Goal: Transaction & Acquisition: Obtain resource

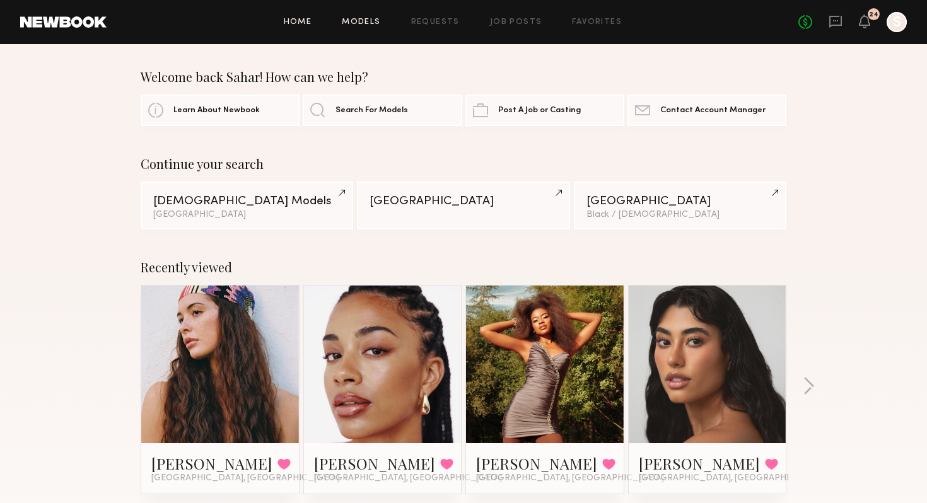
click at [369, 18] on link "Models" at bounding box center [361, 22] width 38 height 8
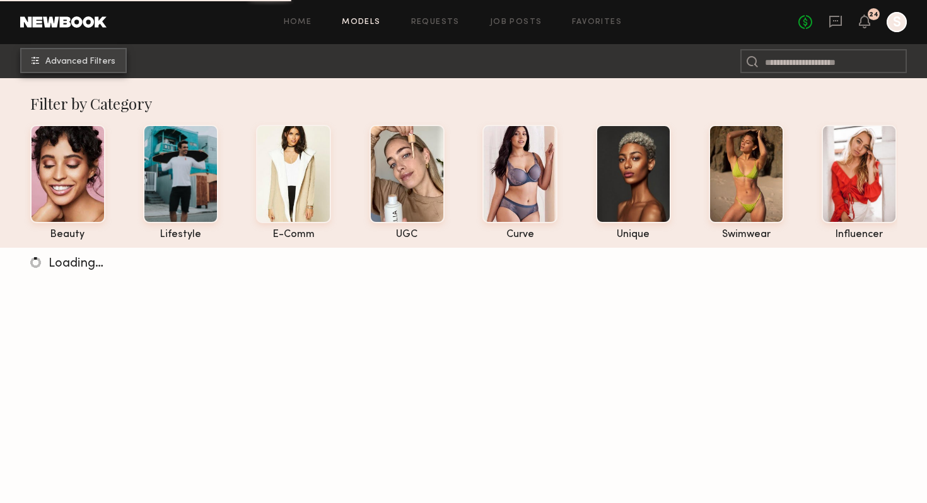
click at [97, 60] on span "Advanced Filters" at bounding box center [80, 61] width 70 height 9
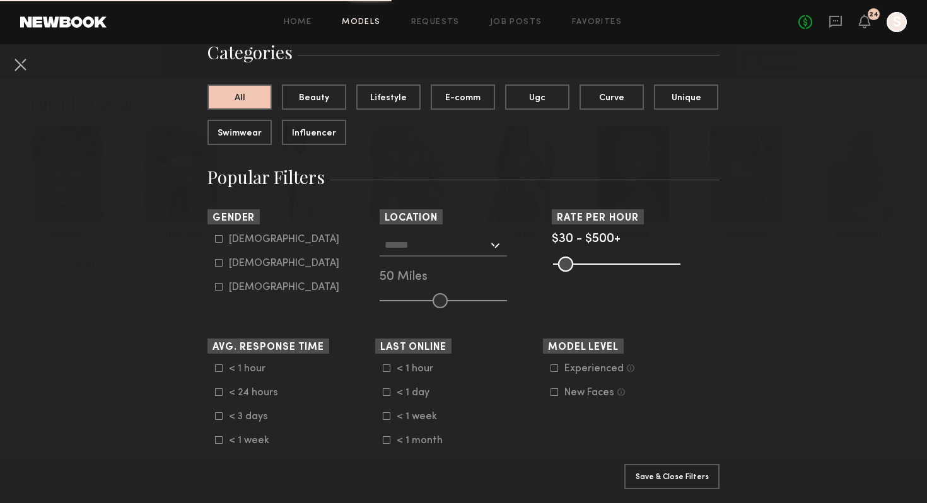
scroll to position [115, 0]
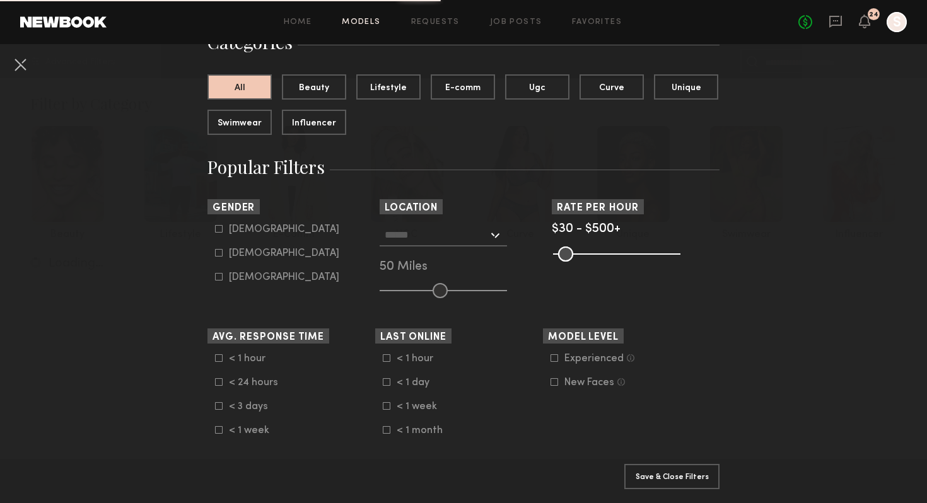
click at [238, 255] on div "[DEMOGRAPHIC_DATA]" at bounding box center [284, 254] width 110 height 8
type input "**"
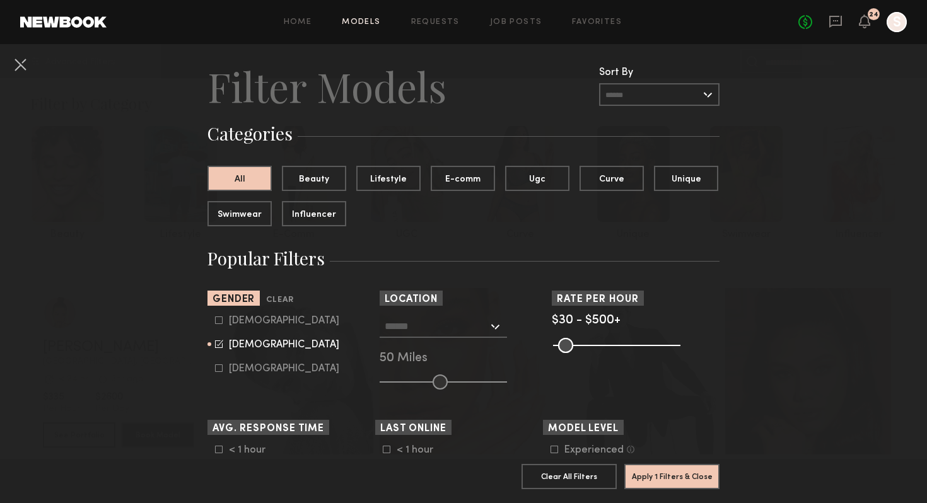
scroll to position [8, 0]
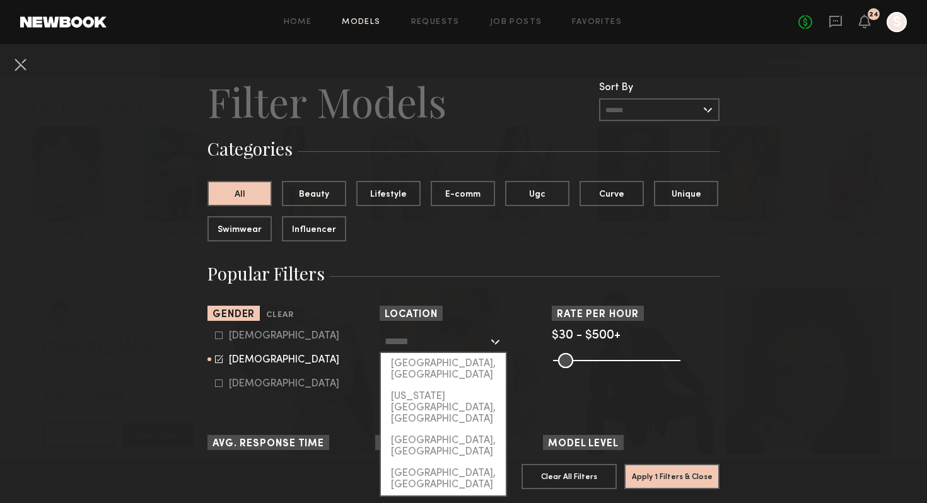
click at [468, 339] on input "text" at bounding box center [436, 340] width 103 height 21
click at [439, 362] on div "[GEOGRAPHIC_DATA], [GEOGRAPHIC_DATA]" at bounding box center [443, 369] width 125 height 33
type input "**********"
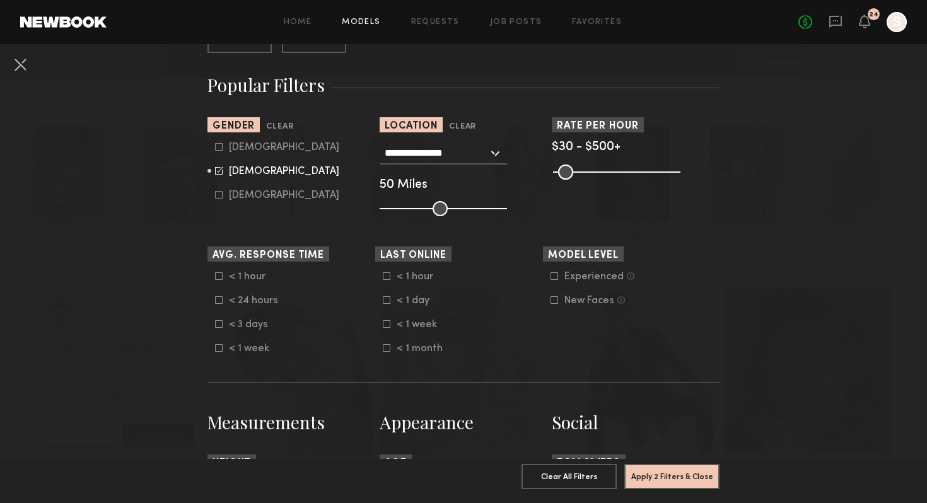
scroll to position [211, 0]
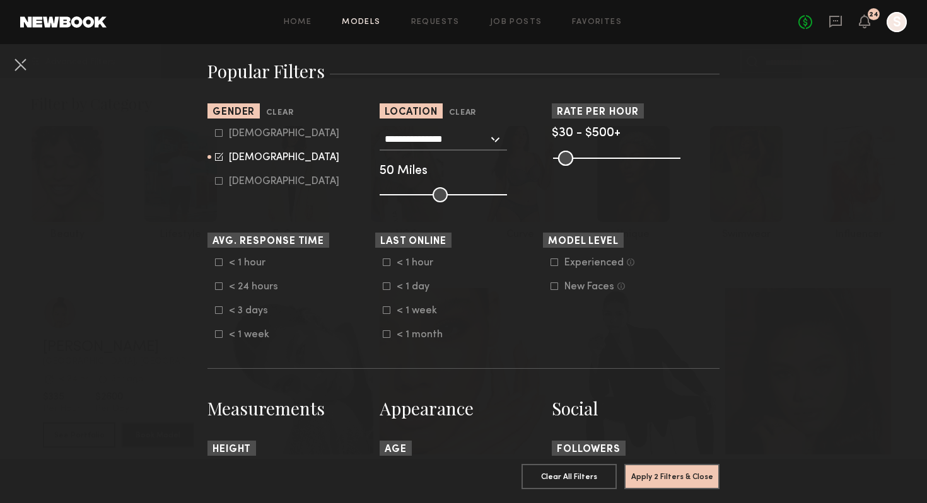
click at [658, 156] on common-range-minmax at bounding box center [615, 156] width 127 height 15
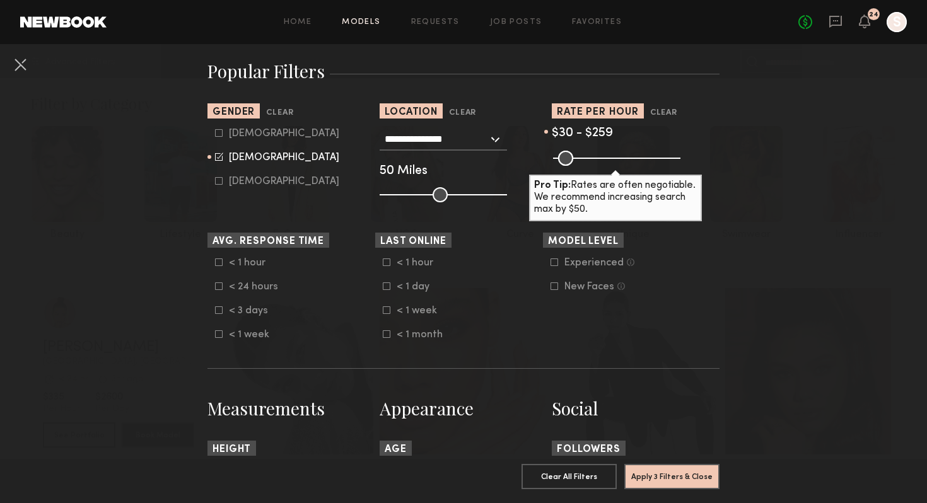
drag, startPoint x: 675, startPoint y: 160, endPoint x: 615, endPoint y: 171, distance: 60.8
click at [615, 166] on input "range" at bounding box center [616, 158] width 127 height 15
drag, startPoint x: 617, startPoint y: 155, endPoint x: 626, endPoint y: 157, distance: 9.0
type input "***"
click at [626, 157] on input "range" at bounding box center [616, 158] width 127 height 15
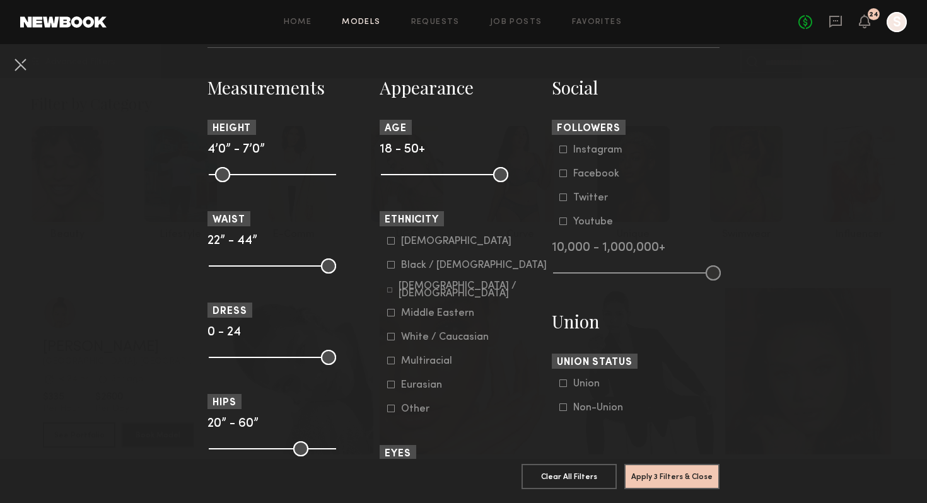
scroll to position [547, 0]
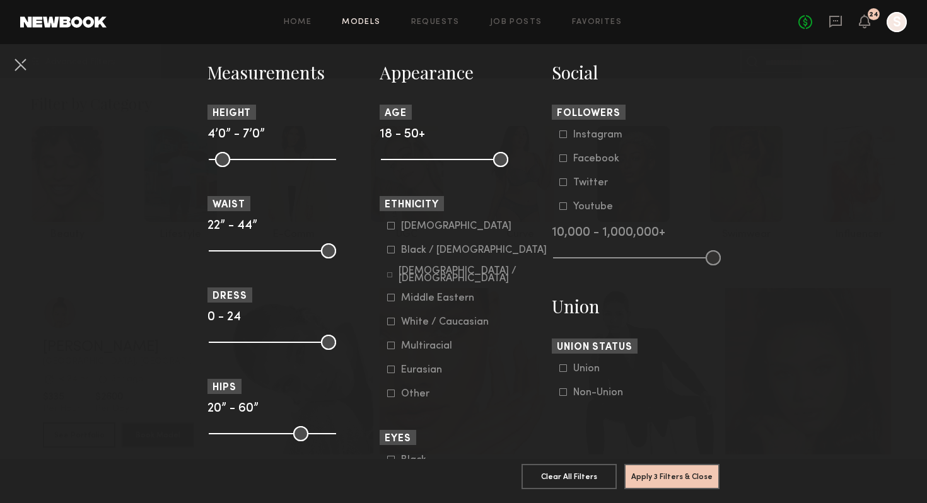
click at [429, 328] on common-framework-checkbox "White / Caucasian" at bounding box center [467, 321] width 160 height 11
click at [432, 326] on div "White / Caucasian" at bounding box center [445, 322] width 88 height 8
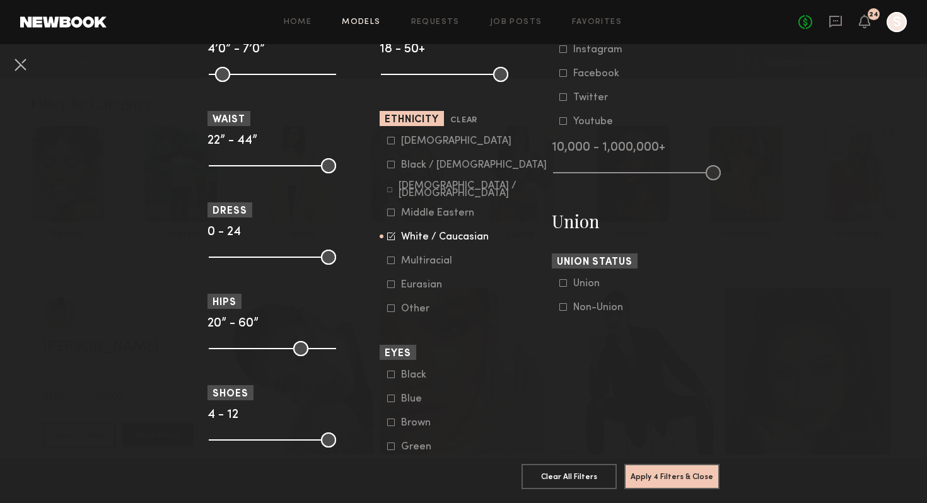
scroll to position [635, 0]
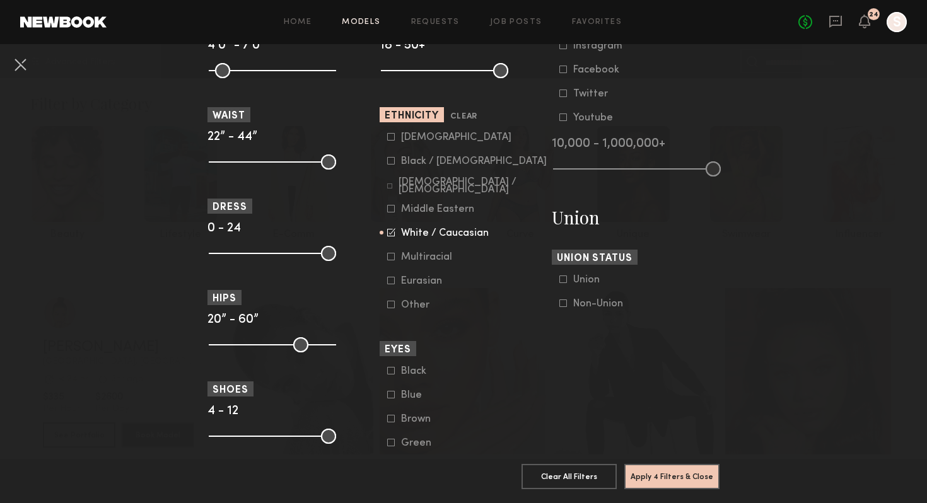
click at [415, 141] on div "[DEMOGRAPHIC_DATA]" at bounding box center [456, 138] width 110 height 8
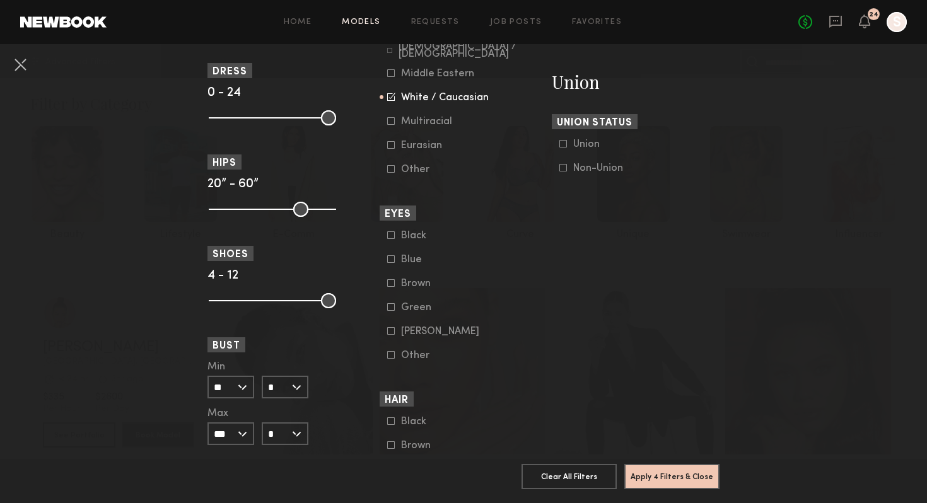
scroll to position [775, 0]
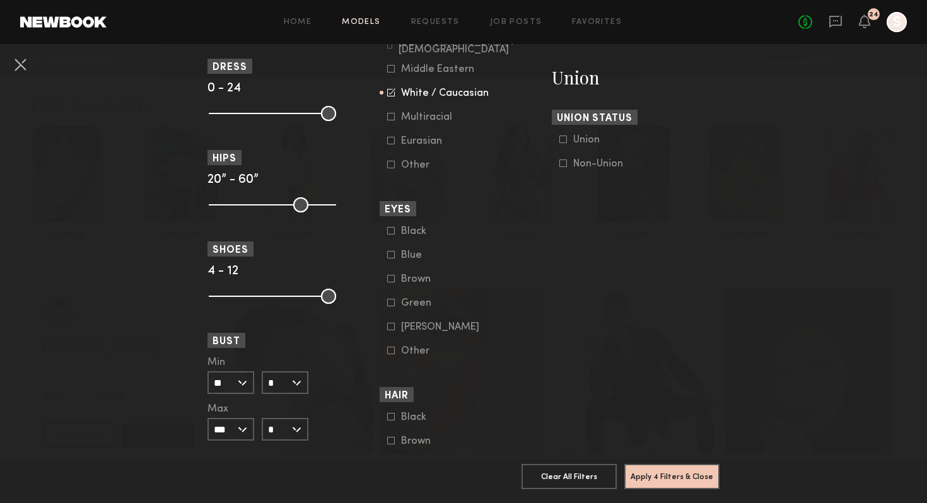
click at [429, 121] on div "Multiracial" at bounding box center [426, 117] width 51 height 8
click at [429, 139] on common-framework-checkbox "Eurasian" at bounding box center [467, 141] width 160 height 11
click at [433, 142] on div "Eurasian" at bounding box center [425, 141] width 49 height 8
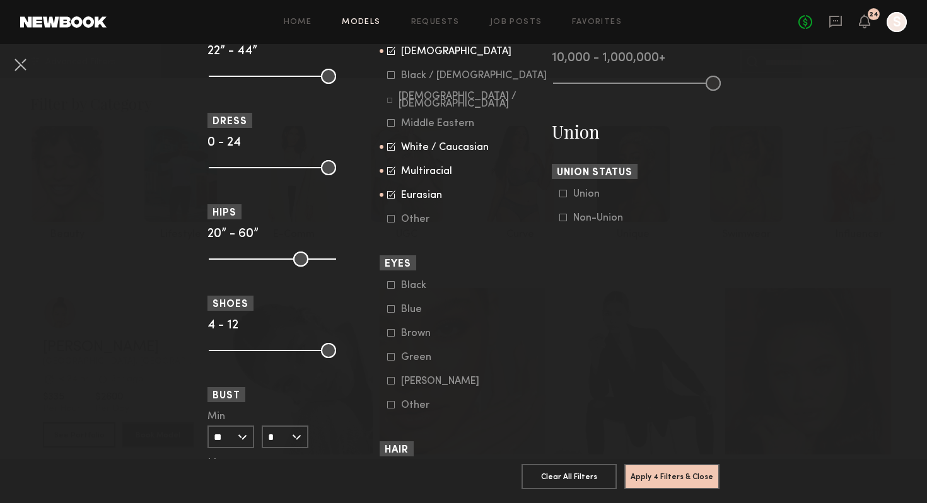
scroll to position [713, 0]
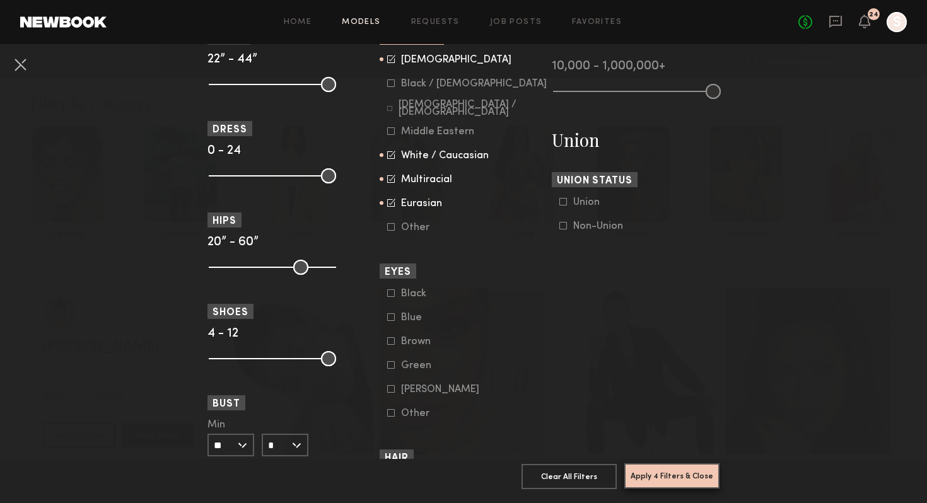
click at [654, 475] on button "Apply 4 Filters & Close" at bounding box center [671, 475] width 95 height 25
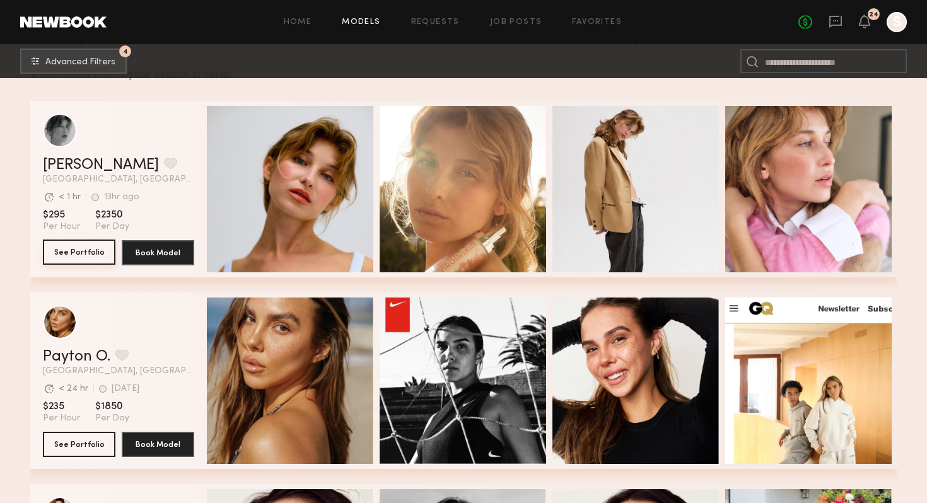
click at [95, 256] on button "See Portfolio" at bounding box center [79, 252] width 72 height 25
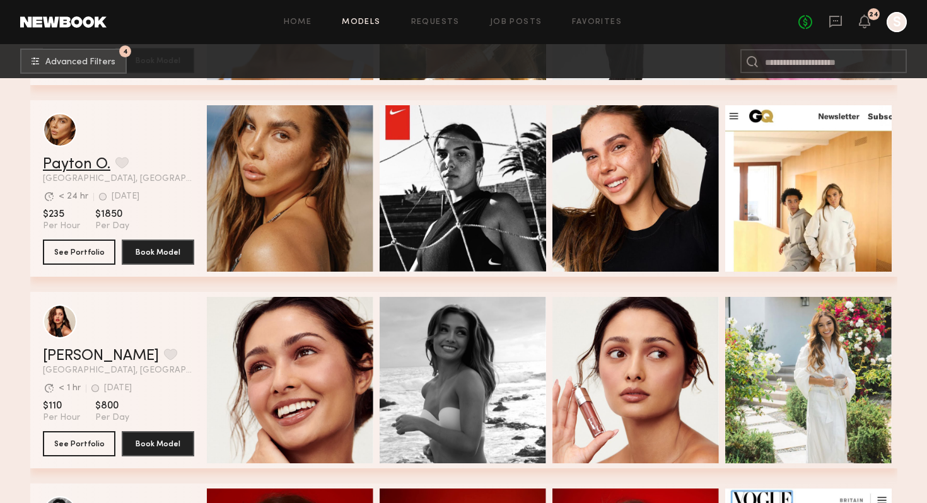
click at [101, 169] on link "Payton O." at bounding box center [76, 164] width 67 height 15
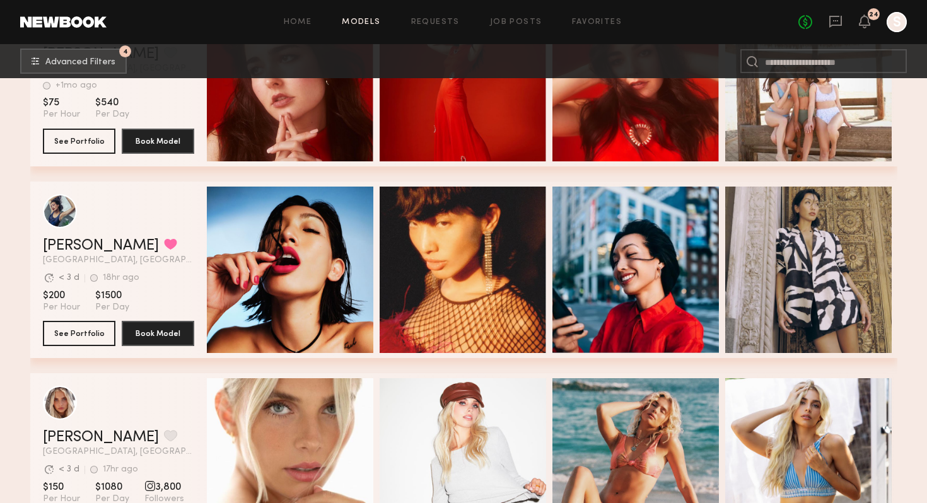
scroll to position [849, 0]
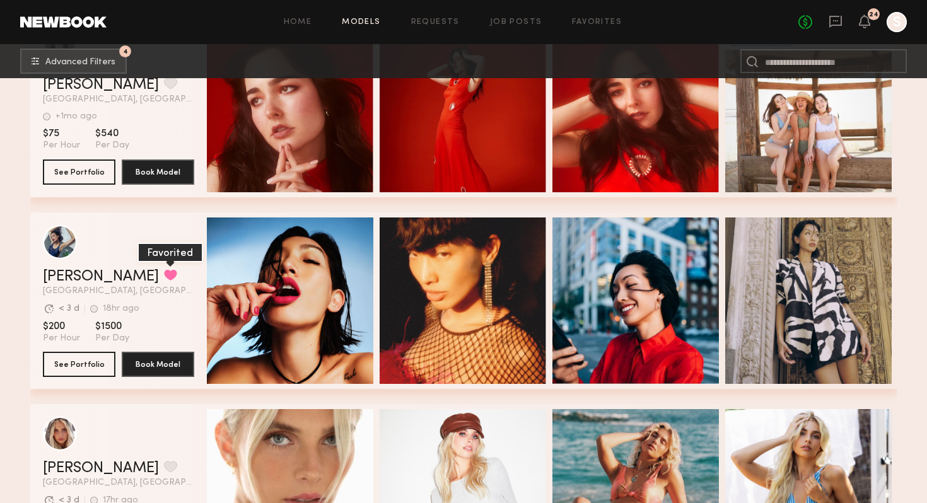
click at [164, 270] on button "grid" at bounding box center [170, 274] width 13 height 11
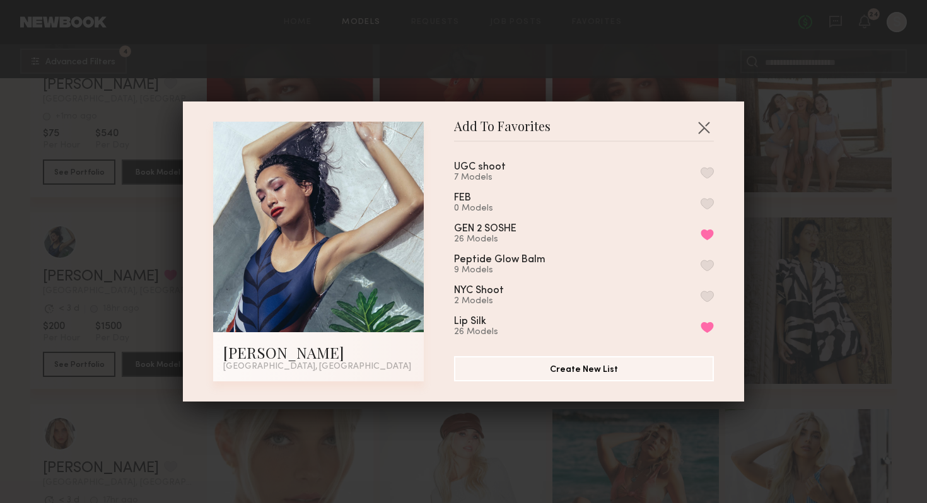
click at [710, 169] on button "button" at bounding box center [706, 172] width 13 height 11
click at [852, 337] on div "Add To Favorites [PERSON_NAME] [GEOGRAPHIC_DATA], [GEOGRAPHIC_DATA] Add To Favo…" at bounding box center [463, 251] width 927 height 503
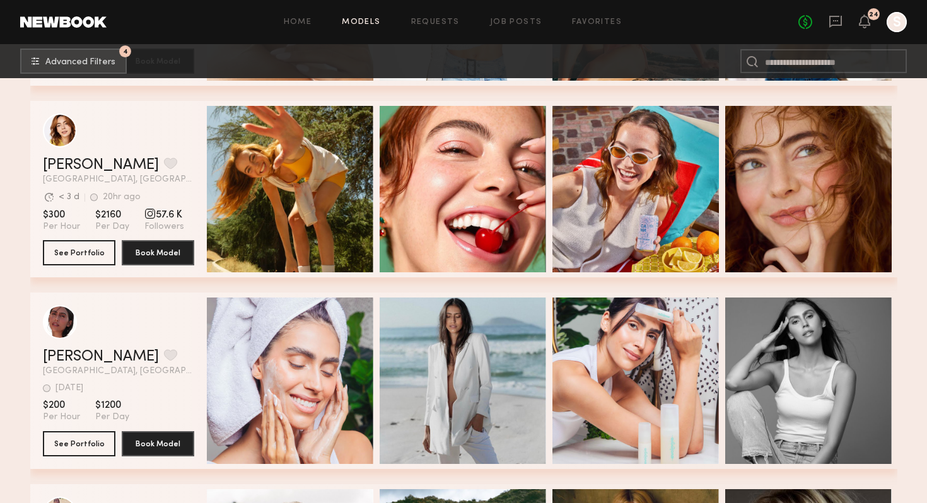
scroll to position [1342, 0]
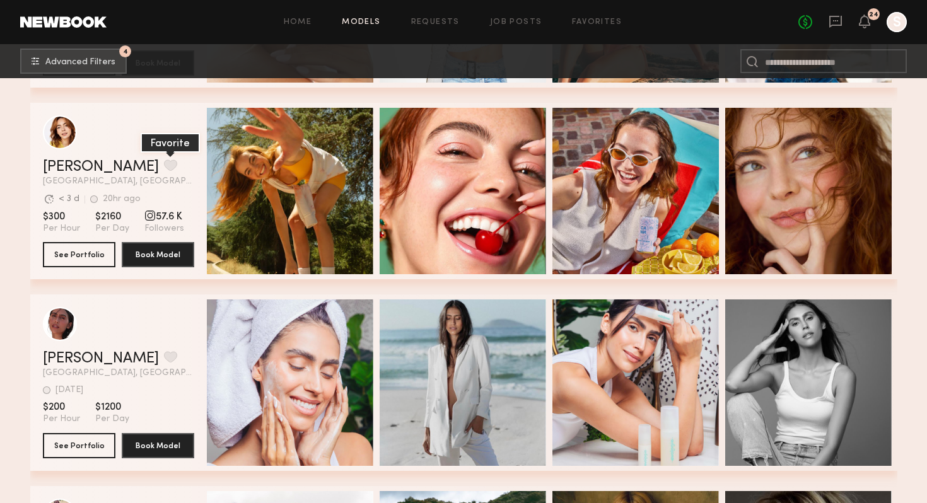
click at [164, 168] on button "grid" at bounding box center [170, 164] width 13 height 11
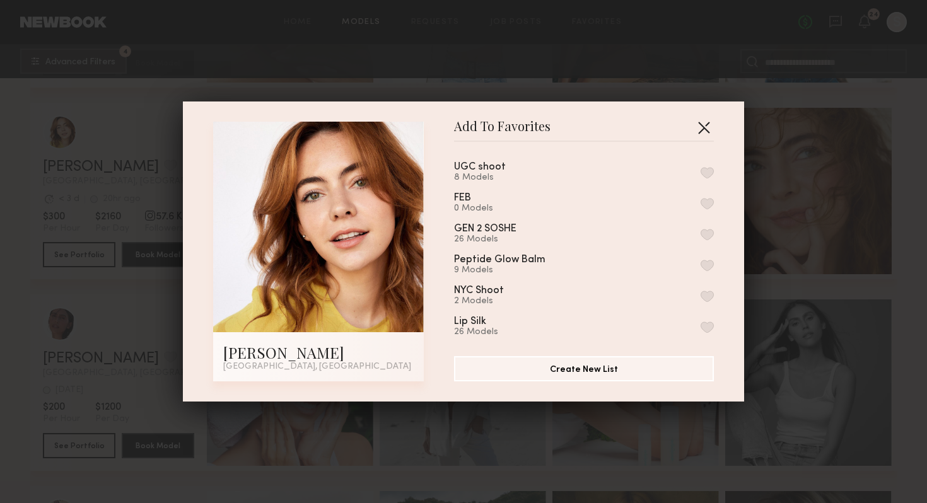
click at [703, 127] on button "button" at bounding box center [703, 127] width 20 height 20
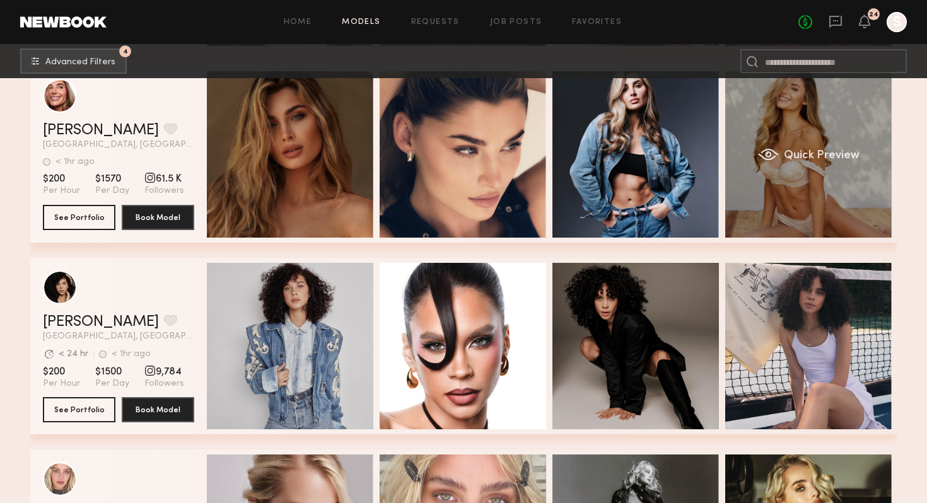
scroll to position [0, 4]
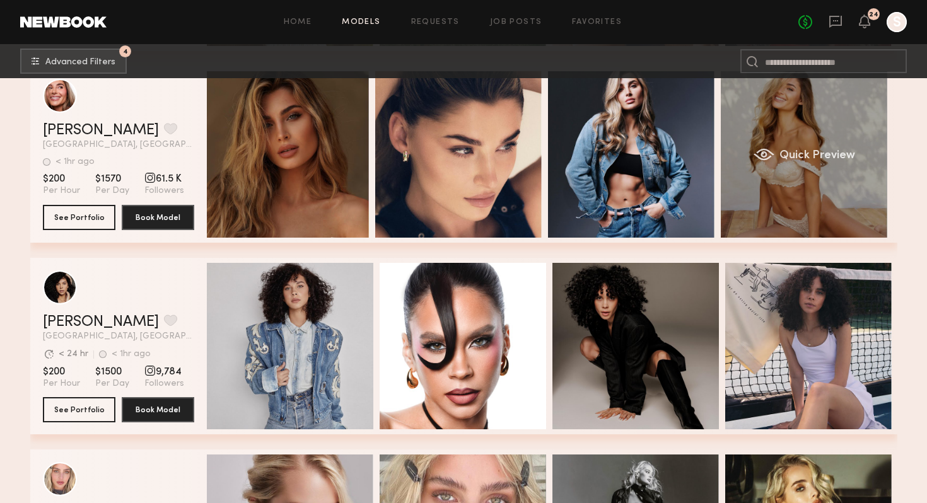
click at [822, 159] on span "Quick Preview" at bounding box center [817, 155] width 76 height 11
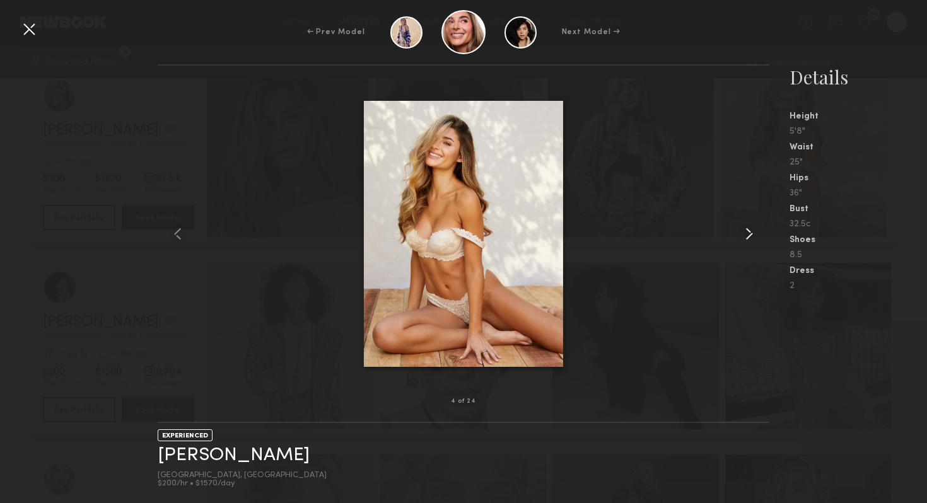
click at [749, 226] on common-icon at bounding box center [749, 234] width 20 height 20
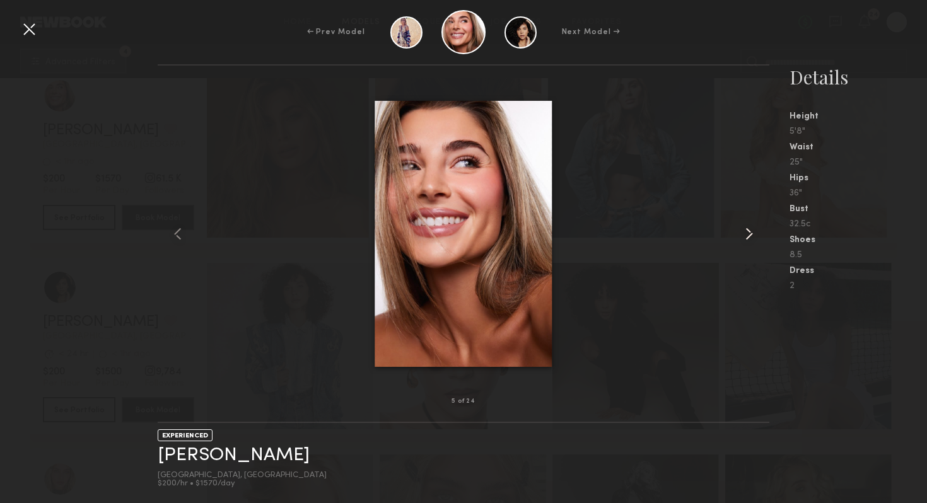
click at [749, 227] on common-icon at bounding box center [749, 234] width 20 height 20
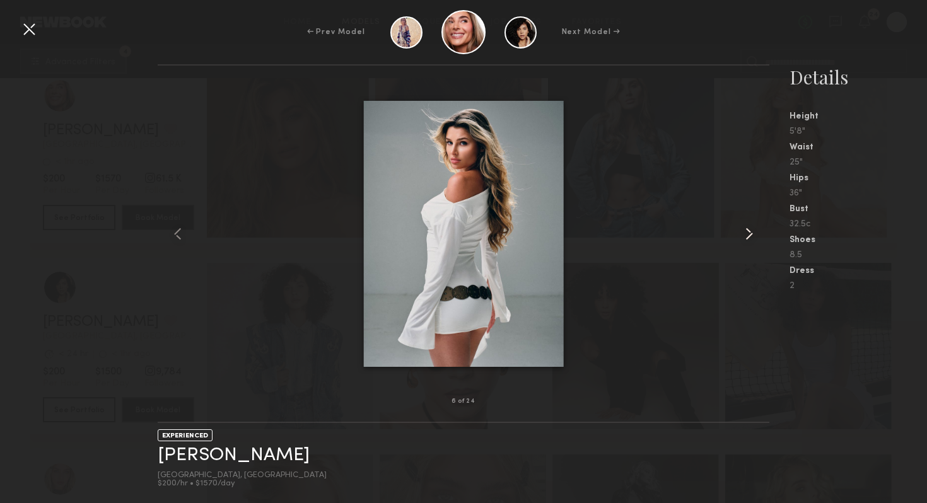
click at [749, 227] on common-icon at bounding box center [749, 234] width 20 height 20
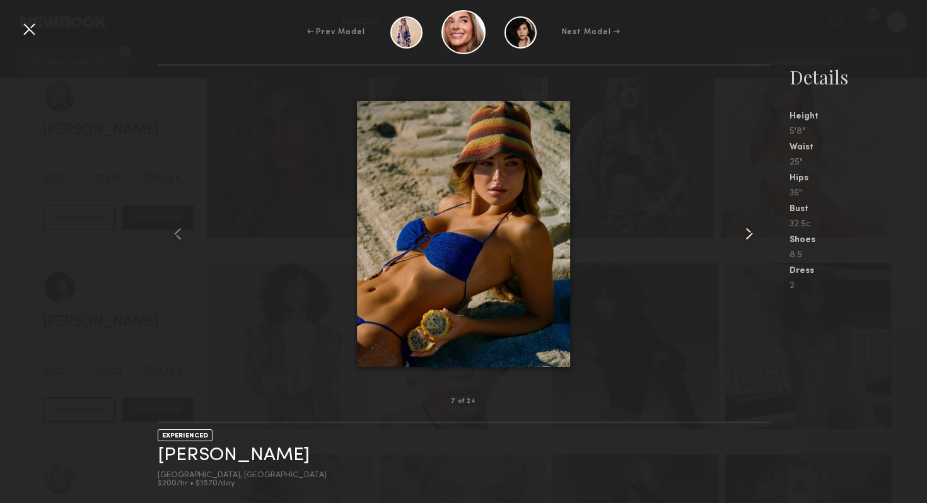
click at [749, 227] on common-icon at bounding box center [749, 234] width 20 height 20
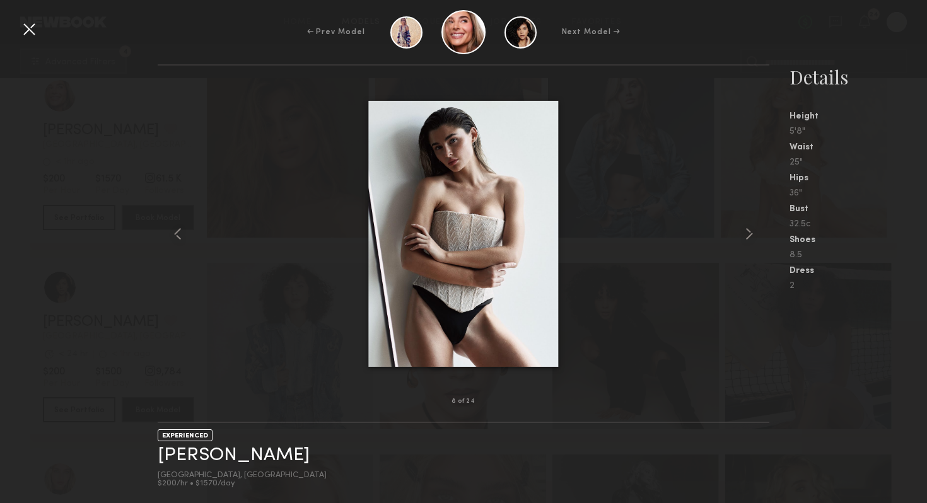
click at [18, 30] on div "← Prev Model Next Model →" at bounding box center [463, 32] width 927 height 44
click at [30, 30] on div at bounding box center [29, 29] width 20 height 20
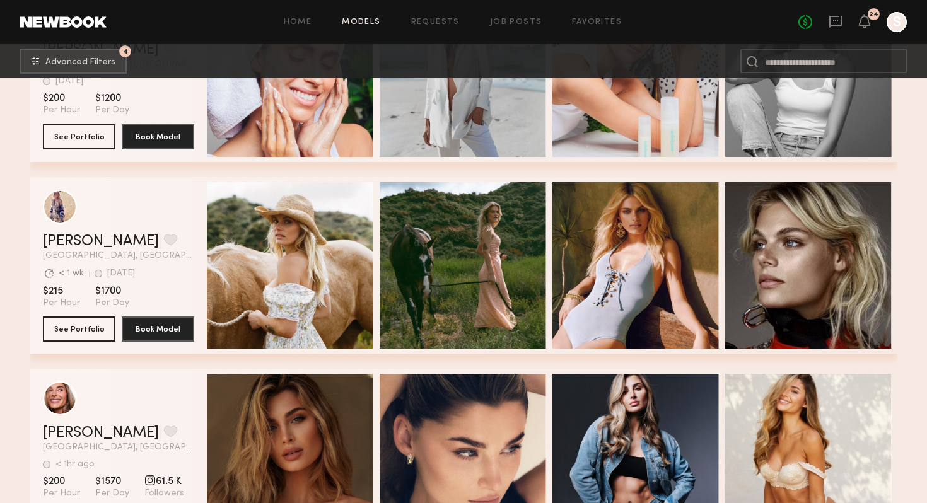
scroll to position [1649, 0]
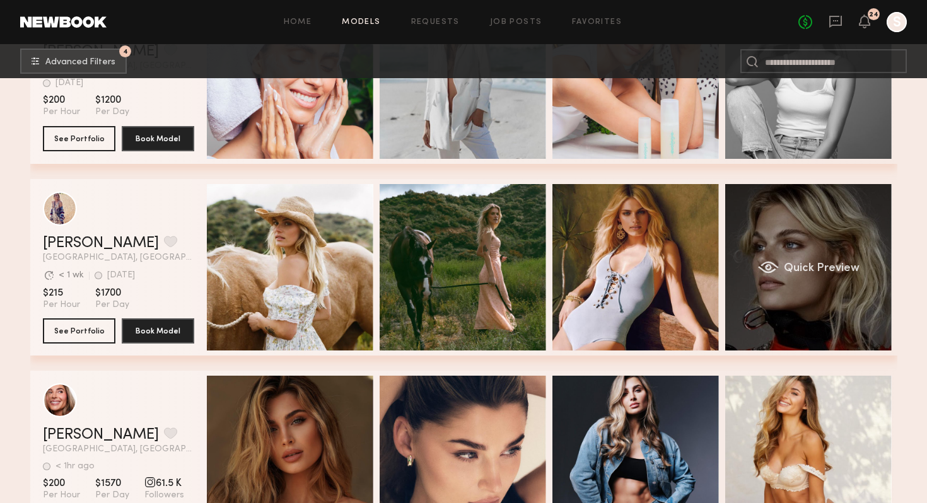
click at [804, 267] on span "Quick Preview" at bounding box center [821, 268] width 76 height 11
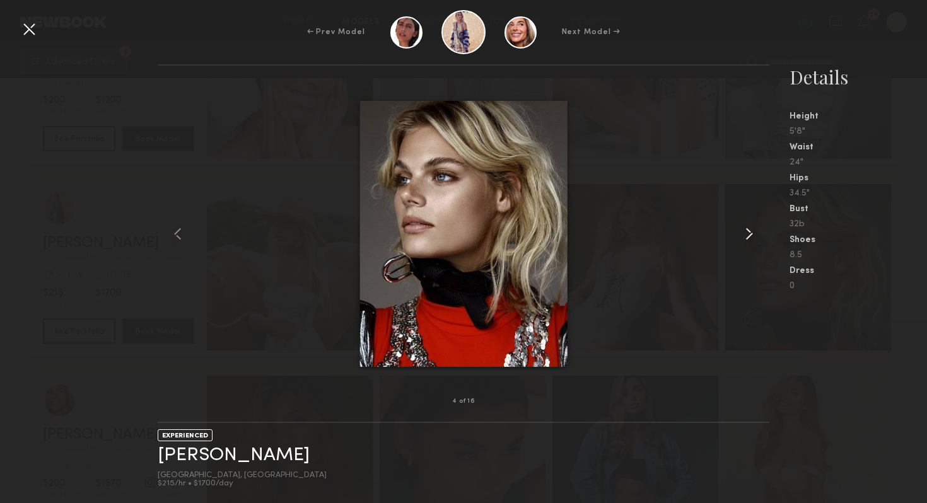
click at [750, 223] on div at bounding box center [757, 234] width 25 height 296
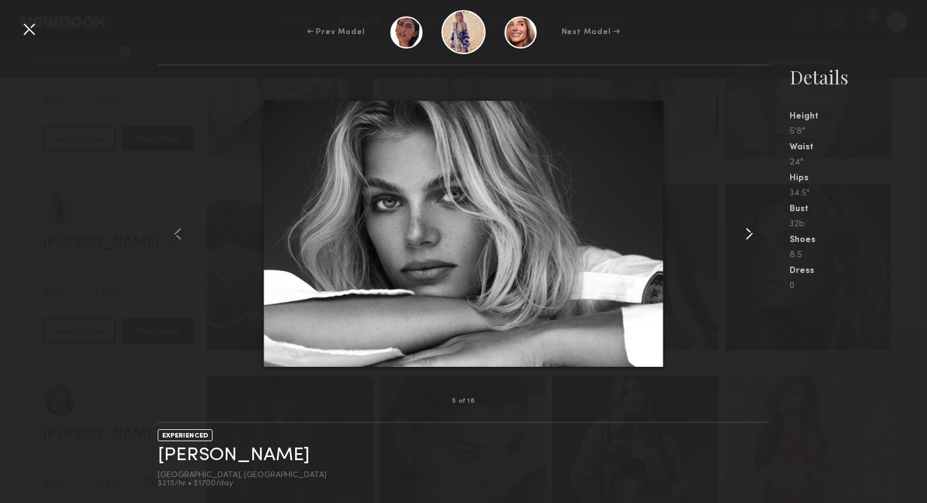
click at [750, 224] on common-icon at bounding box center [749, 234] width 20 height 20
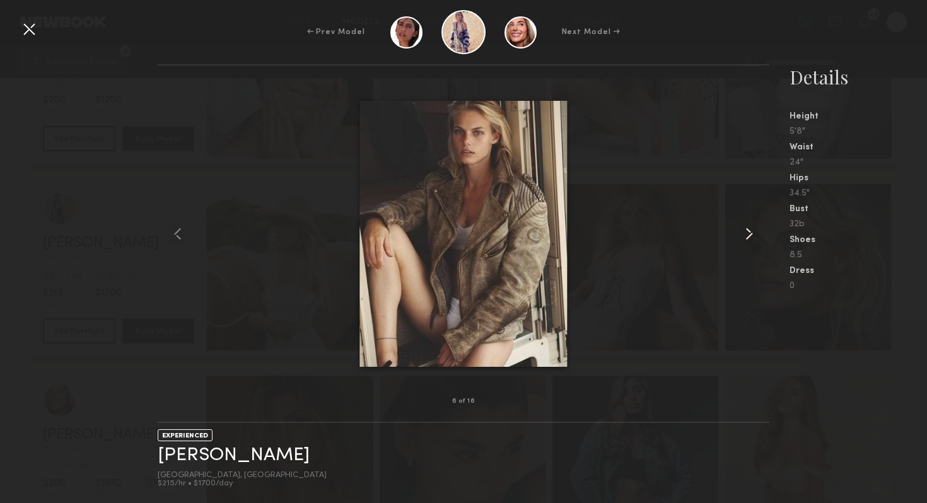
click at [750, 224] on common-icon at bounding box center [749, 234] width 20 height 20
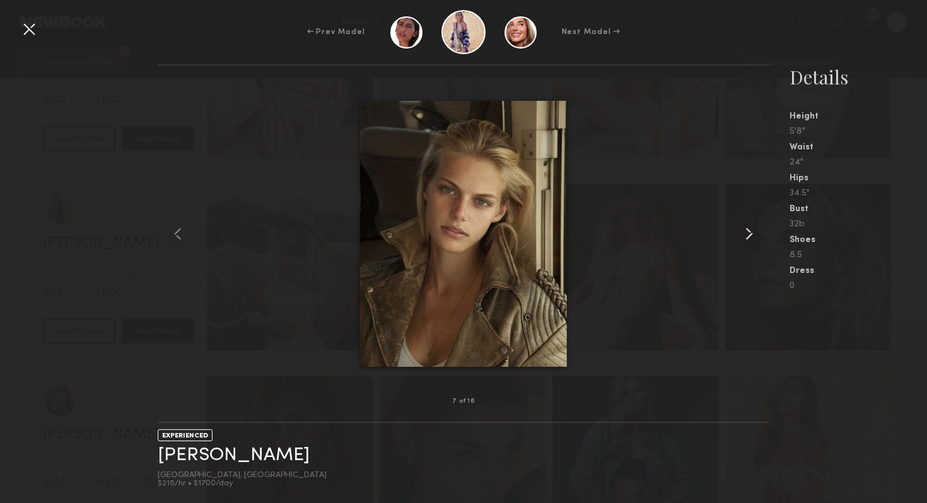
click at [750, 224] on common-icon at bounding box center [749, 234] width 20 height 20
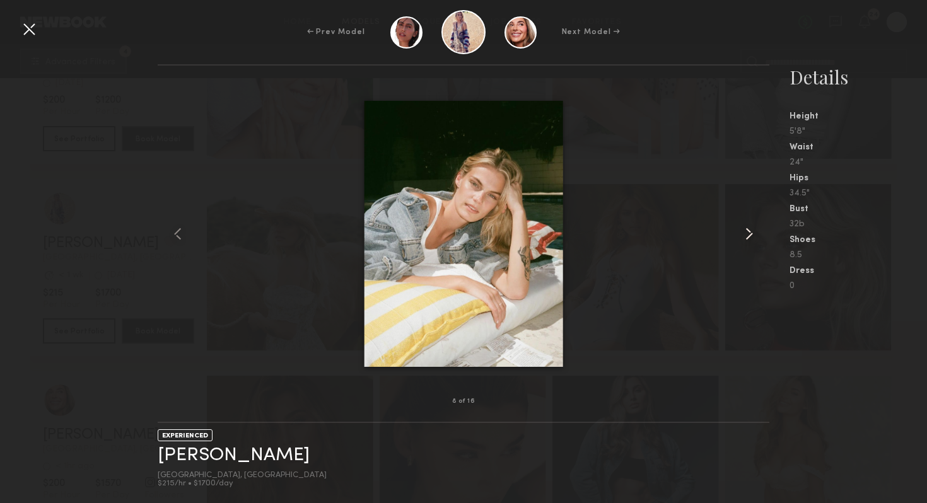
click at [750, 224] on common-icon at bounding box center [749, 234] width 20 height 20
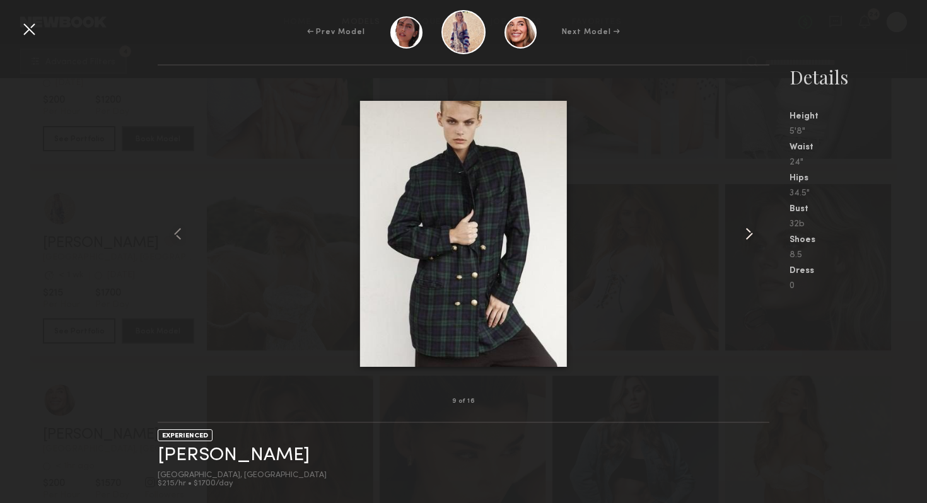
click at [750, 224] on common-icon at bounding box center [749, 234] width 20 height 20
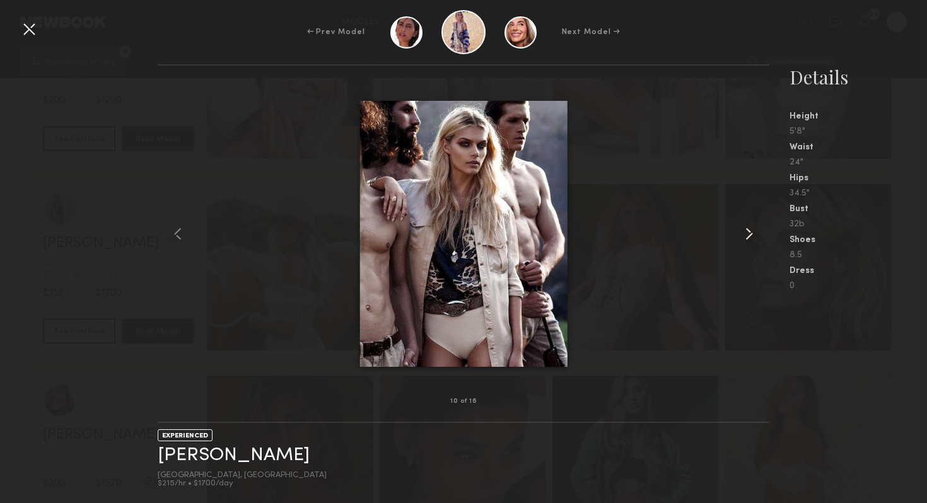
click at [750, 224] on common-icon at bounding box center [749, 234] width 20 height 20
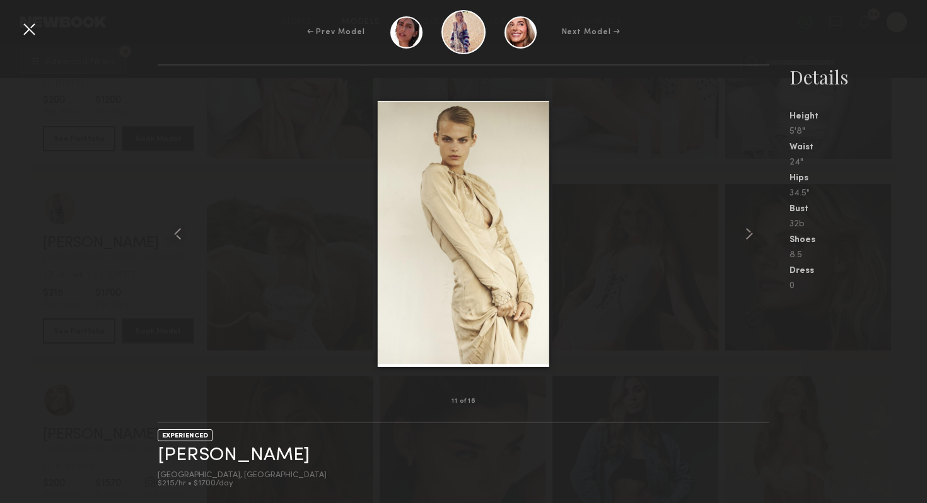
click at [34, 22] on div at bounding box center [29, 29] width 20 height 20
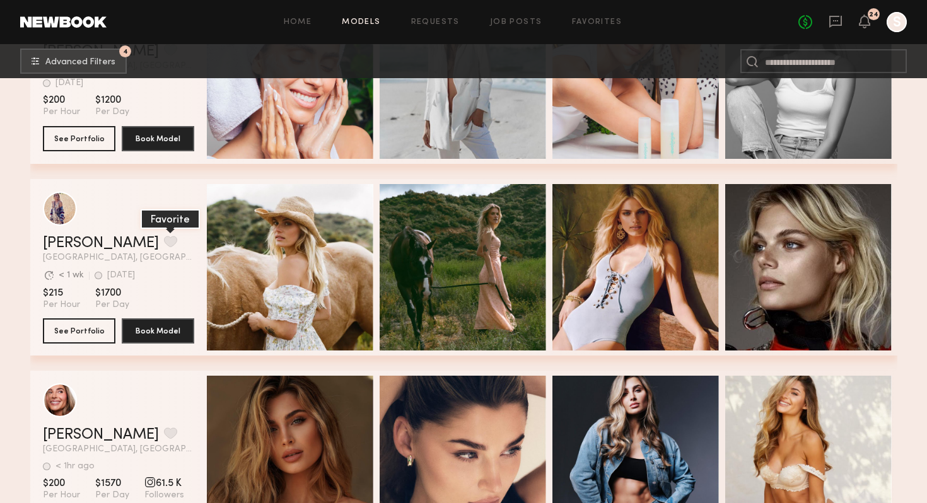
click at [164, 241] on button "grid" at bounding box center [170, 241] width 13 height 11
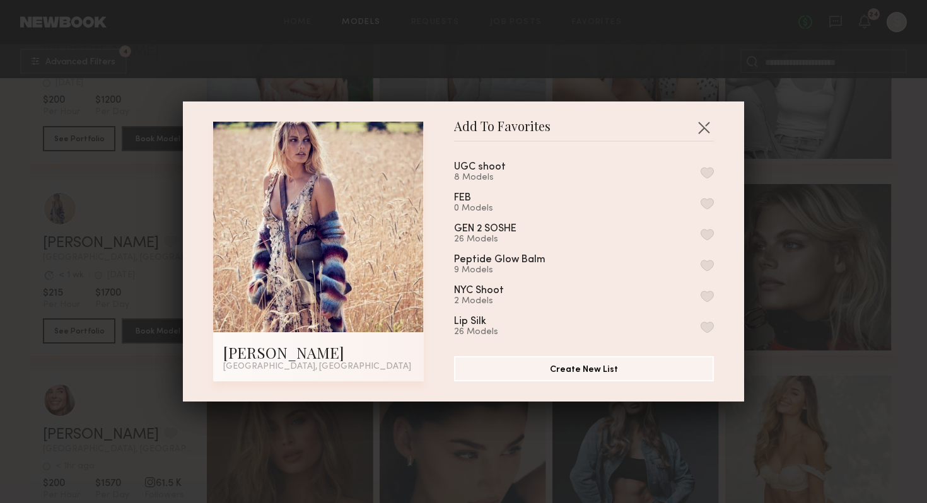
click at [706, 168] on button "button" at bounding box center [706, 172] width 13 height 11
click at [791, 231] on div "Add To Favorites [PERSON_NAME] [GEOGRAPHIC_DATA], [GEOGRAPHIC_DATA] Add To Favo…" at bounding box center [463, 251] width 927 height 503
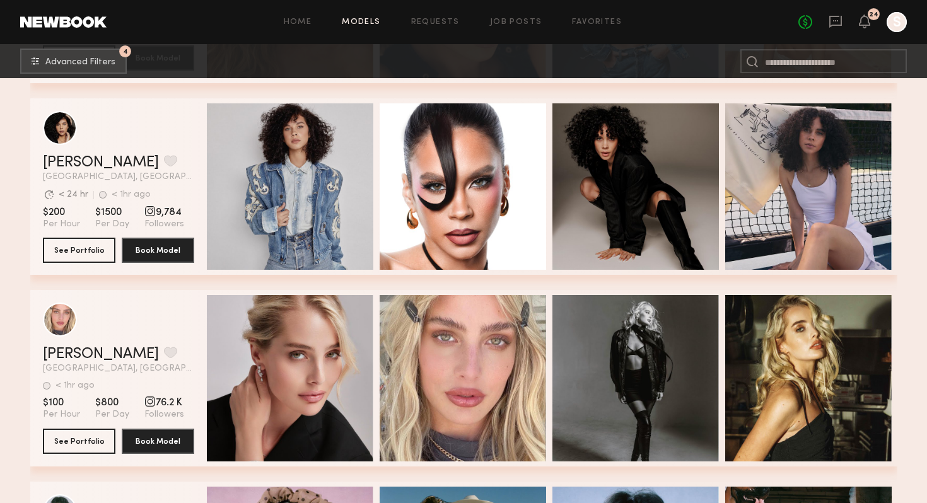
scroll to position [2145, 0]
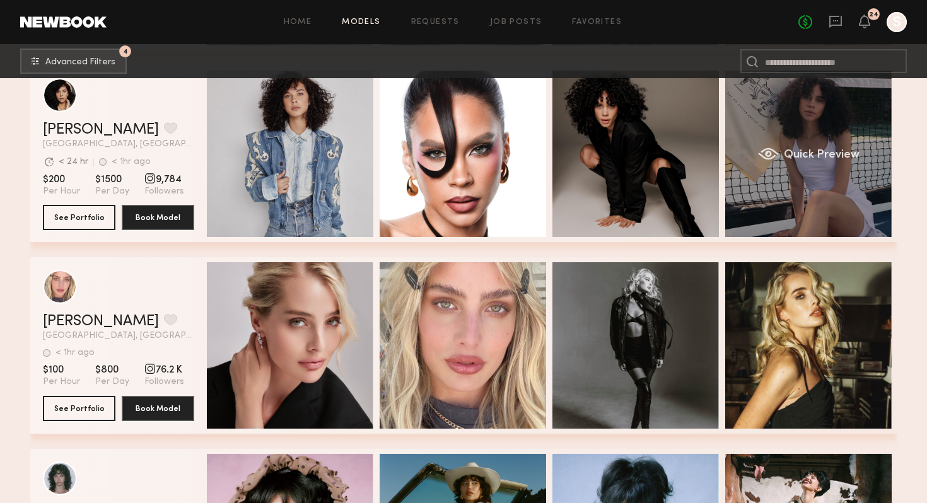
click at [844, 163] on div "Quick Preview" at bounding box center [808, 154] width 166 height 166
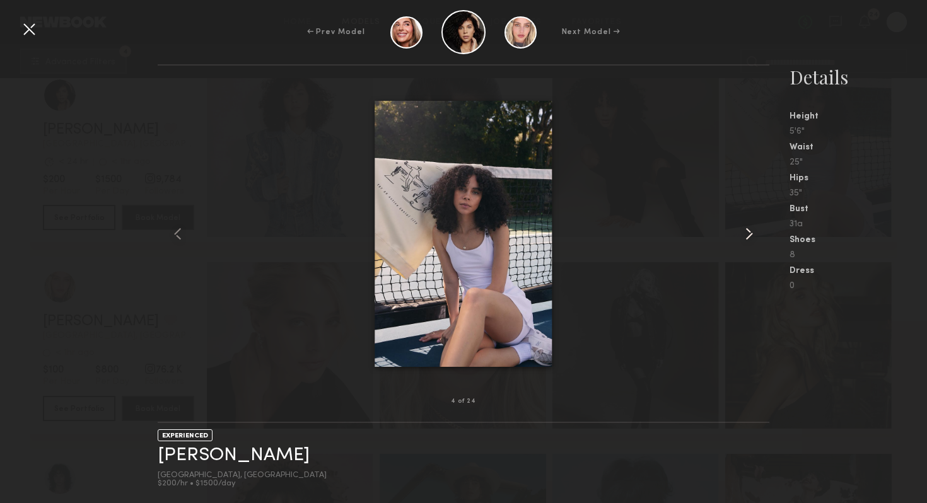
click at [751, 235] on common-icon at bounding box center [749, 234] width 20 height 20
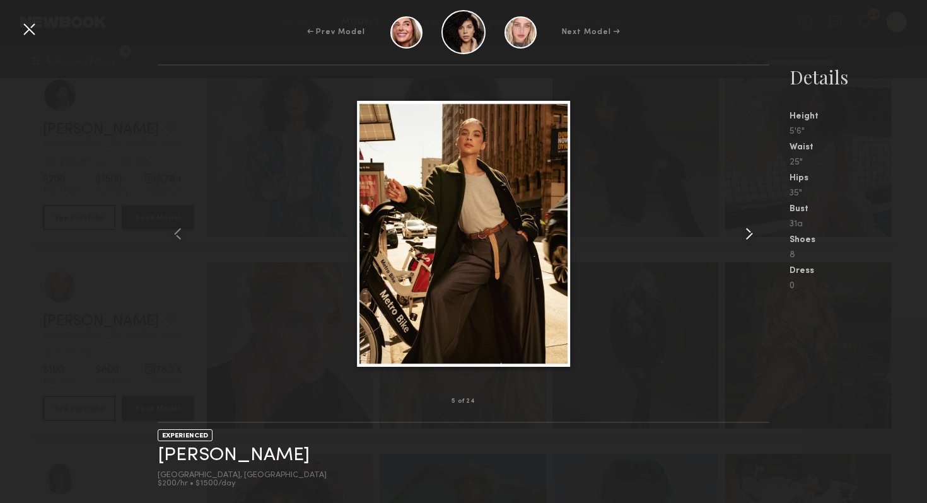
click at [751, 235] on common-icon at bounding box center [749, 234] width 20 height 20
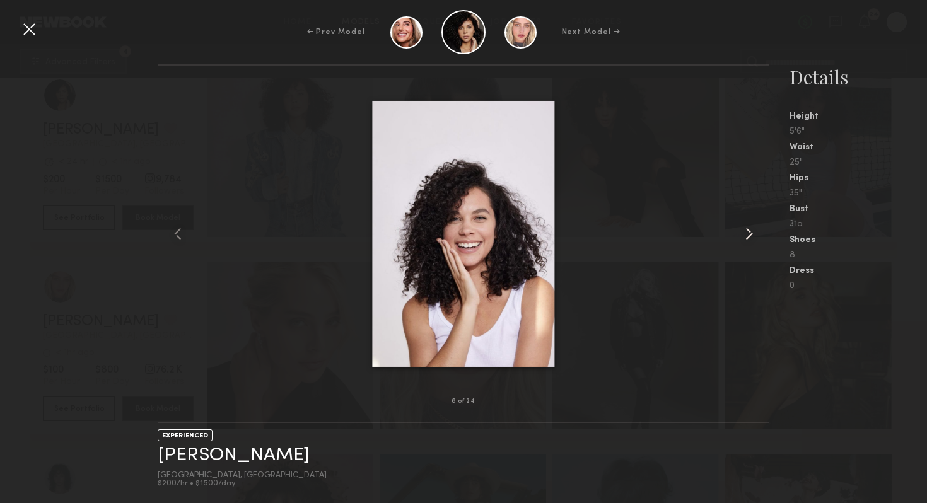
click at [751, 235] on common-icon at bounding box center [749, 234] width 20 height 20
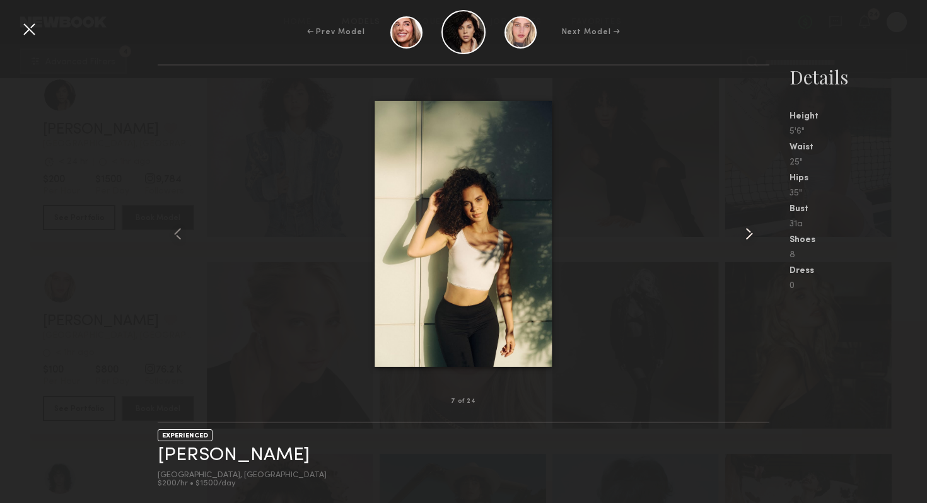
click at [751, 235] on common-icon at bounding box center [749, 234] width 20 height 20
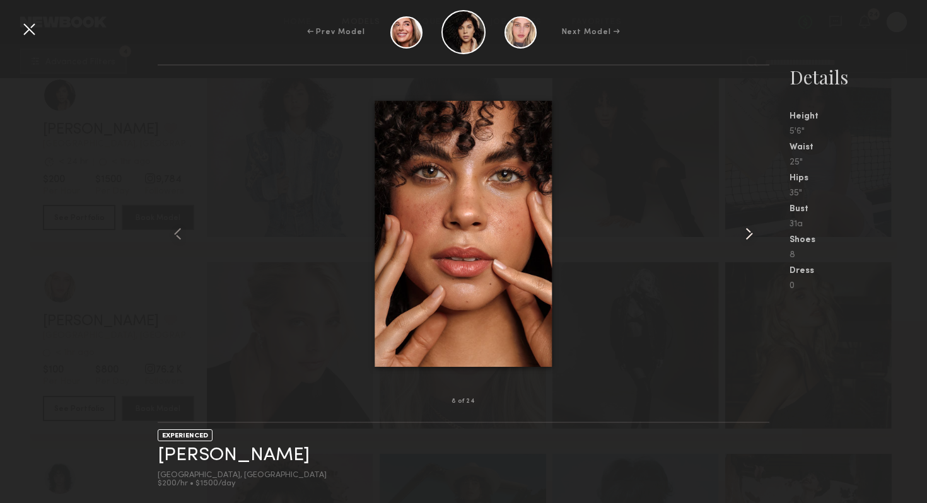
click at [751, 235] on common-icon at bounding box center [749, 234] width 20 height 20
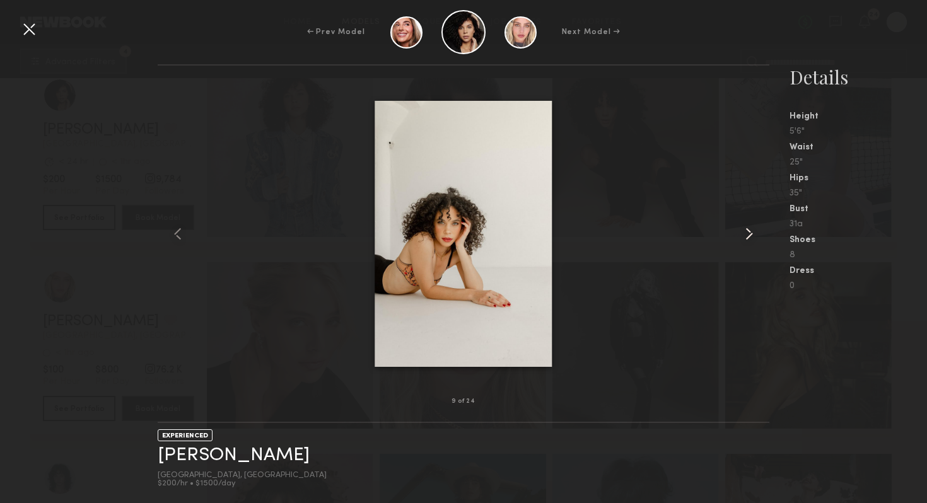
click at [751, 235] on common-icon at bounding box center [749, 234] width 20 height 20
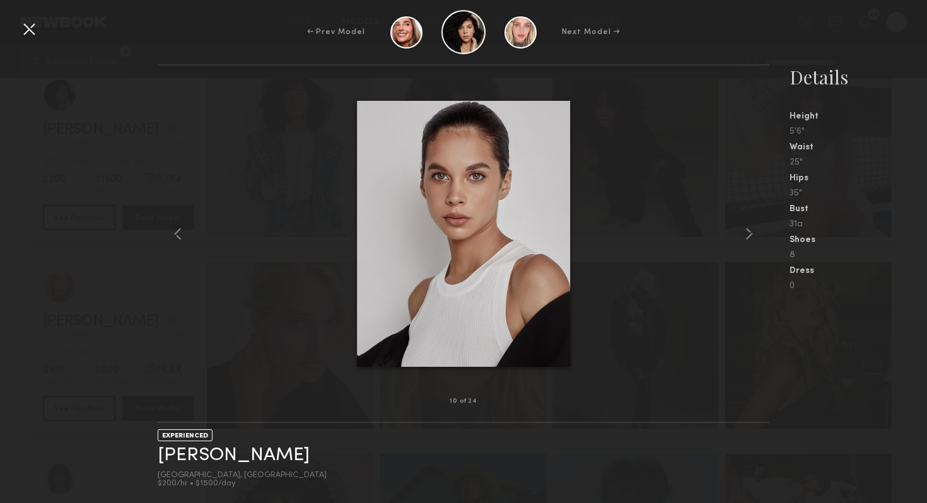
click at [26, 29] on div at bounding box center [29, 29] width 20 height 20
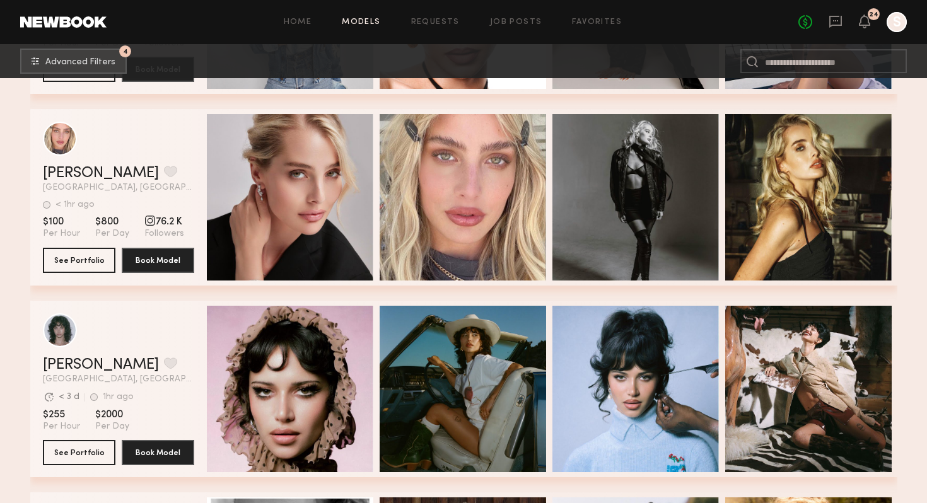
scroll to position [2300, 0]
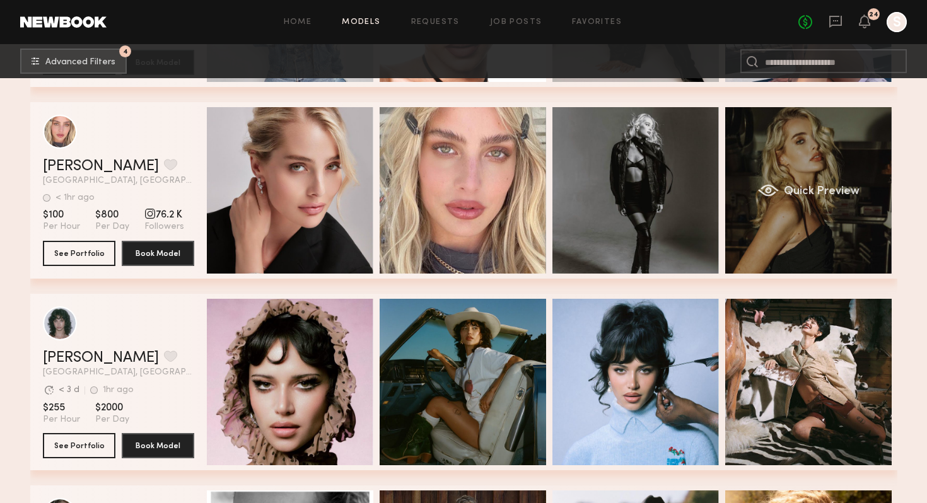
click at [856, 211] on div "Quick Preview" at bounding box center [808, 190] width 166 height 166
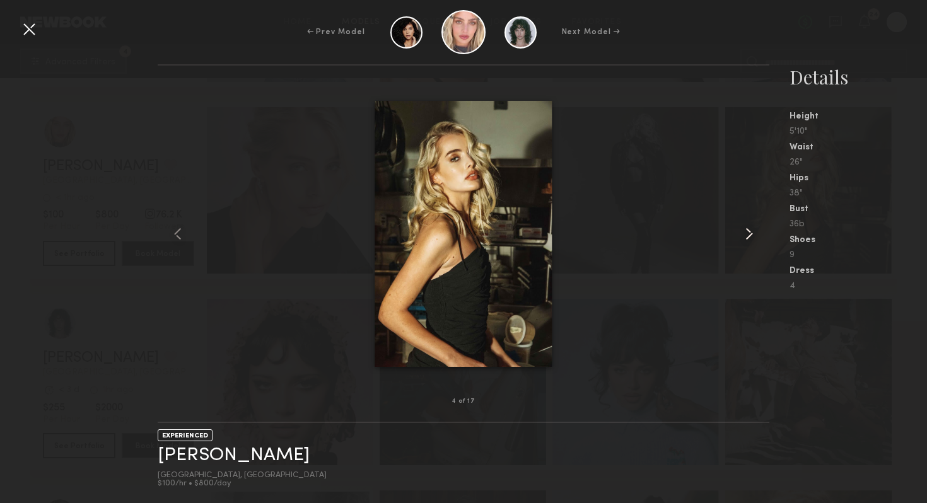
click at [765, 232] on div at bounding box center [757, 234] width 25 height 296
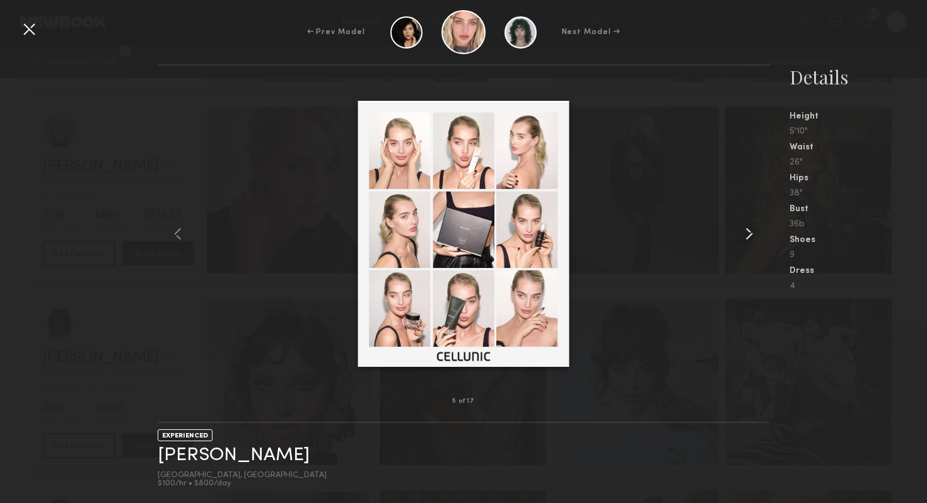
click at [753, 232] on common-icon at bounding box center [749, 234] width 20 height 20
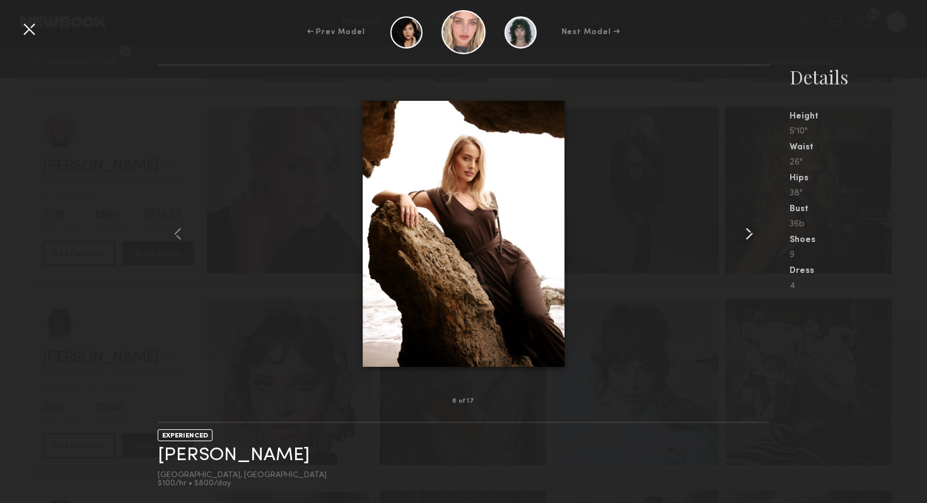
click at [753, 232] on common-icon at bounding box center [749, 234] width 20 height 20
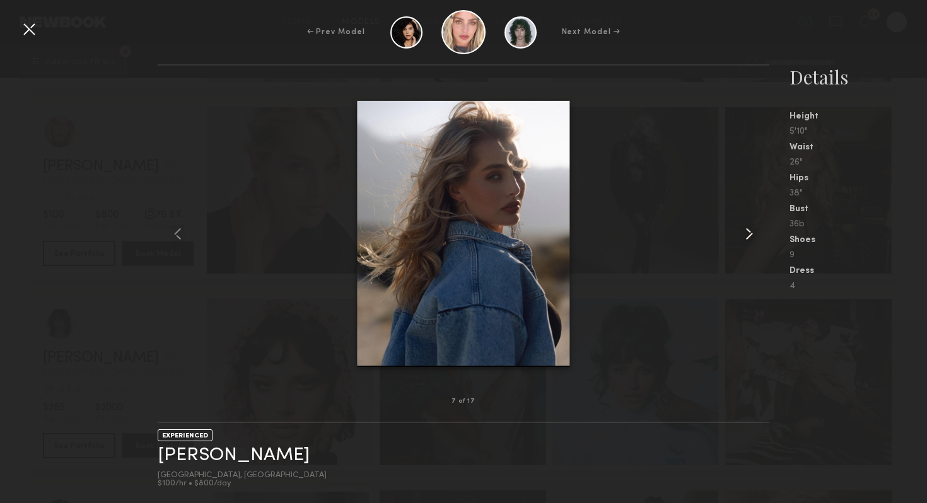
click at [753, 232] on common-icon at bounding box center [749, 234] width 20 height 20
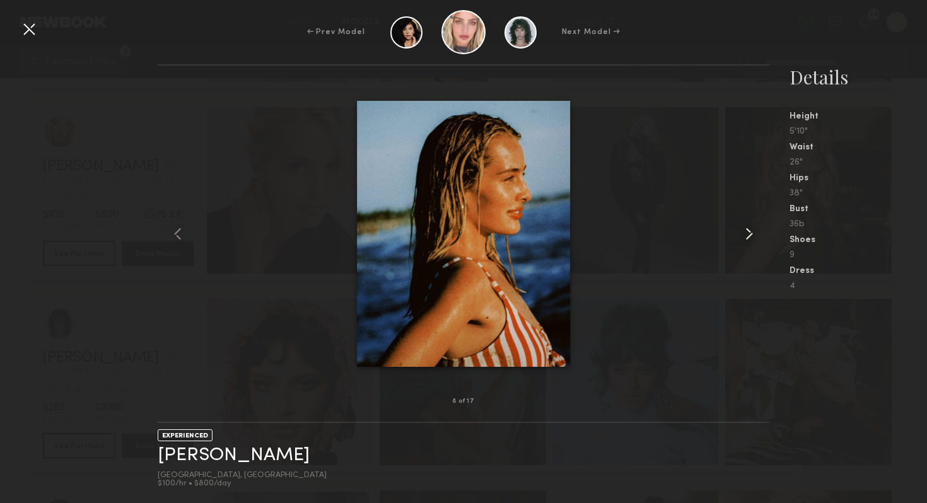
click at [753, 232] on common-icon at bounding box center [749, 234] width 20 height 20
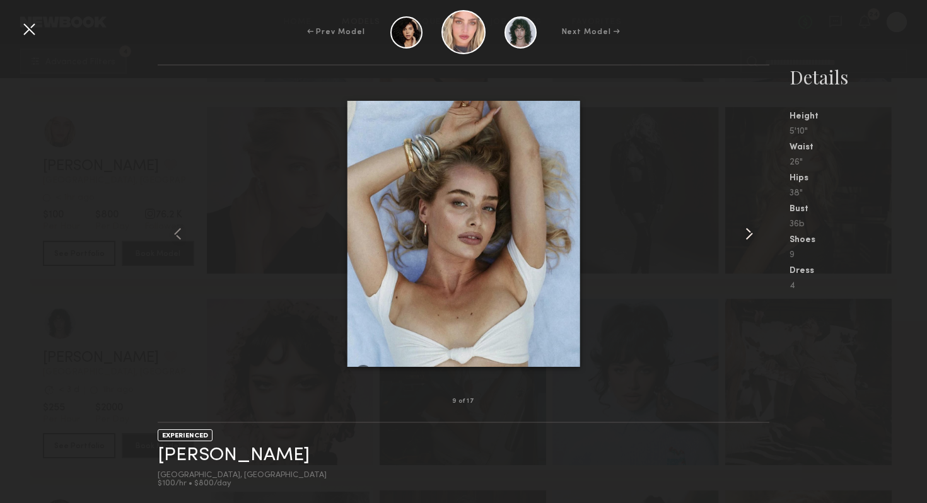
click at [753, 232] on common-icon at bounding box center [749, 234] width 20 height 20
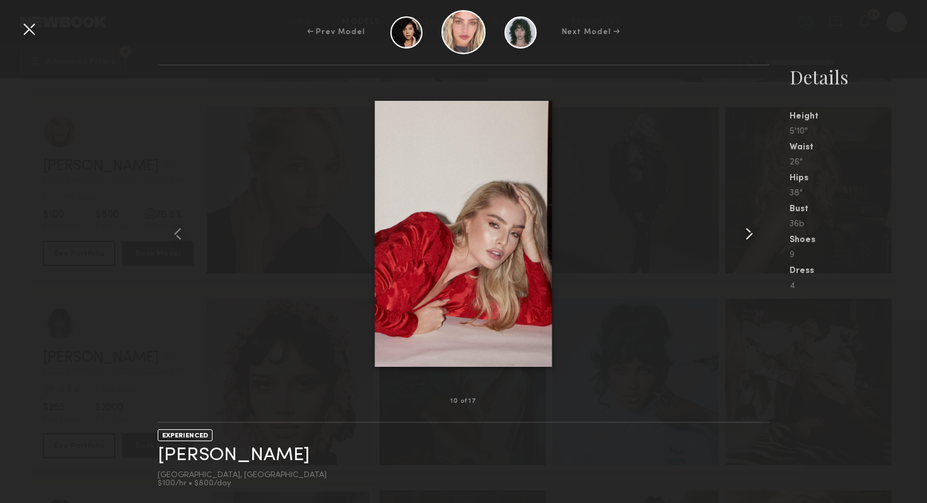
click at [753, 232] on common-icon at bounding box center [749, 234] width 20 height 20
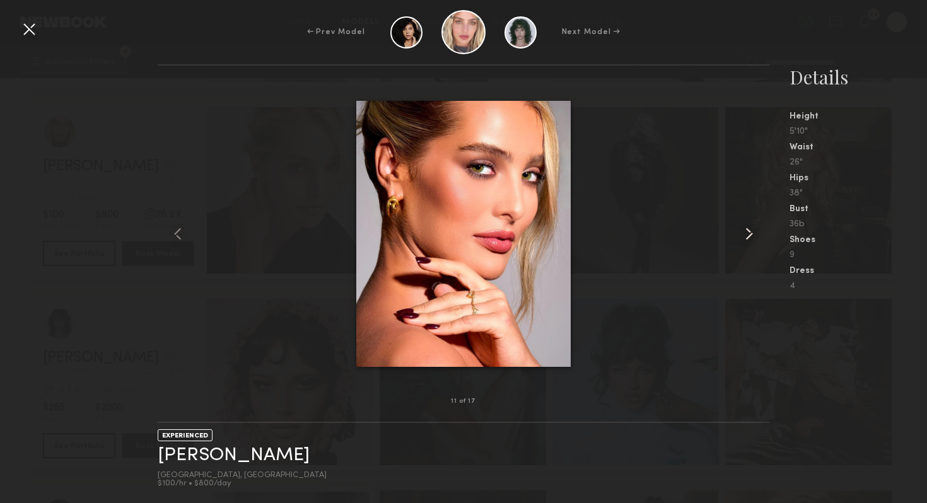
click at [753, 233] on common-icon at bounding box center [749, 234] width 20 height 20
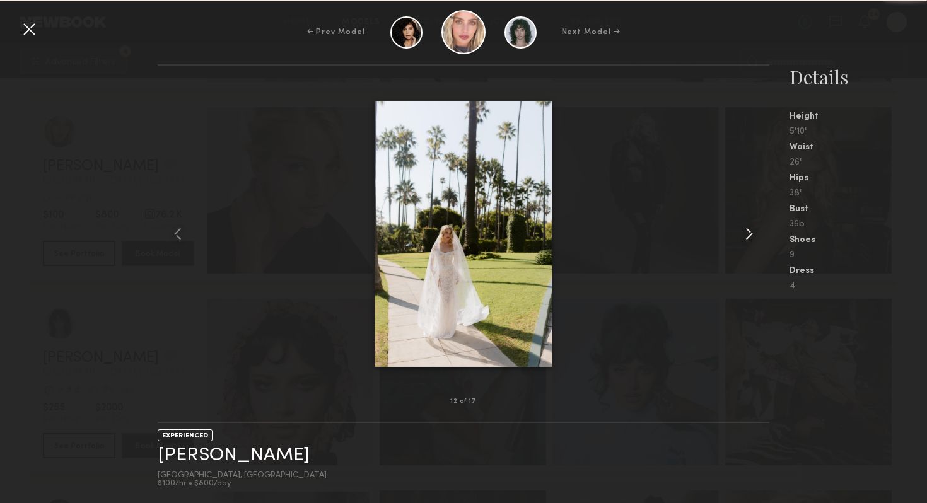
click at [753, 233] on common-icon at bounding box center [749, 234] width 20 height 20
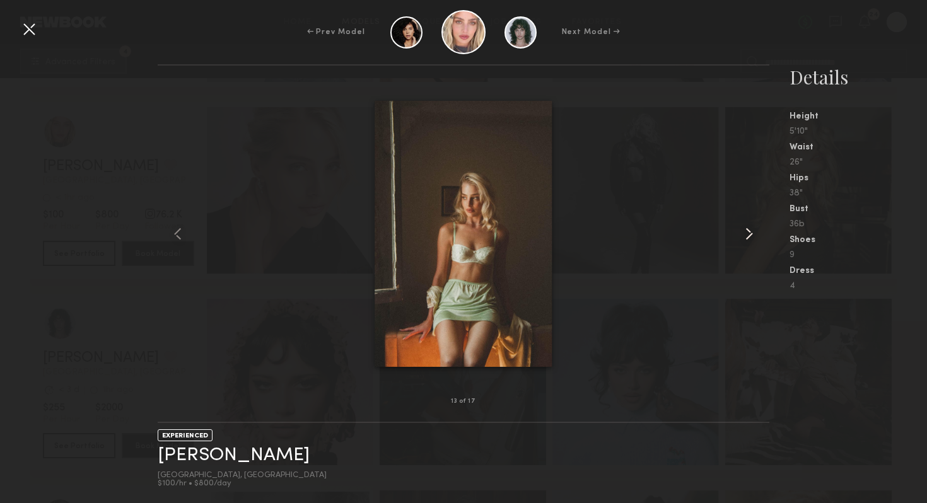
click at [753, 233] on common-icon at bounding box center [749, 234] width 20 height 20
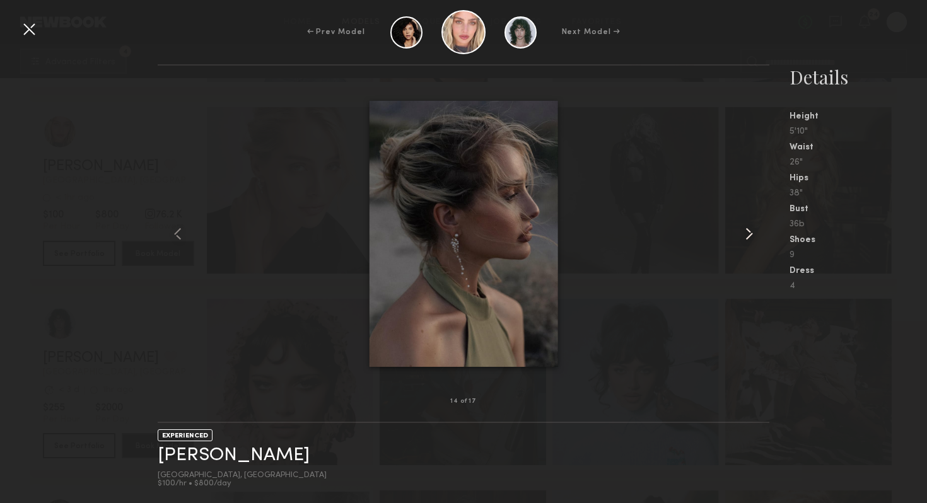
click at [753, 233] on common-icon at bounding box center [749, 234] width 20 height 20
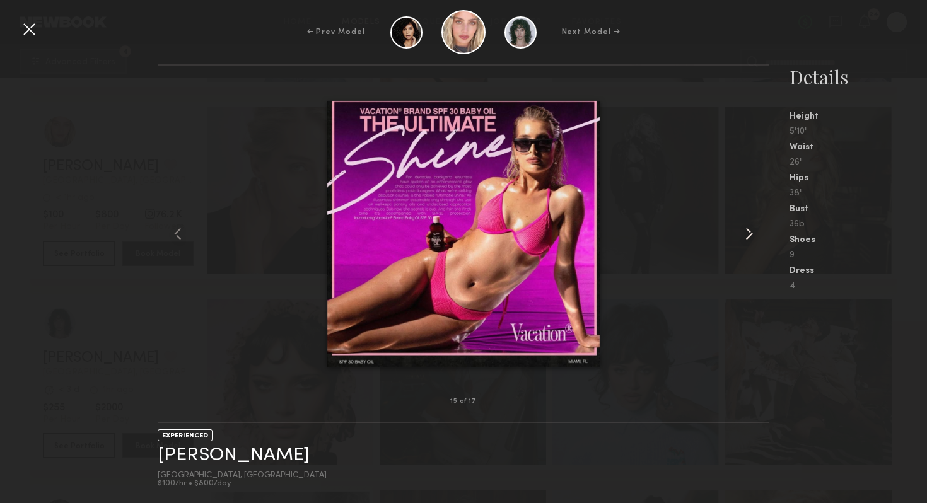
click at [753, 233] on common-icon at bounding box center [749, 234] width 20 height 20
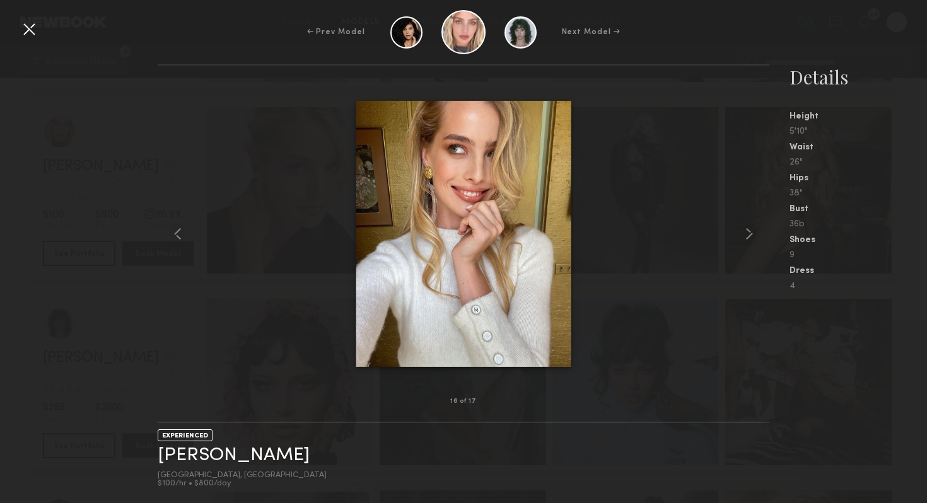
click at [34, 35] on div at bounding box center [29, 29] width 20 height 20
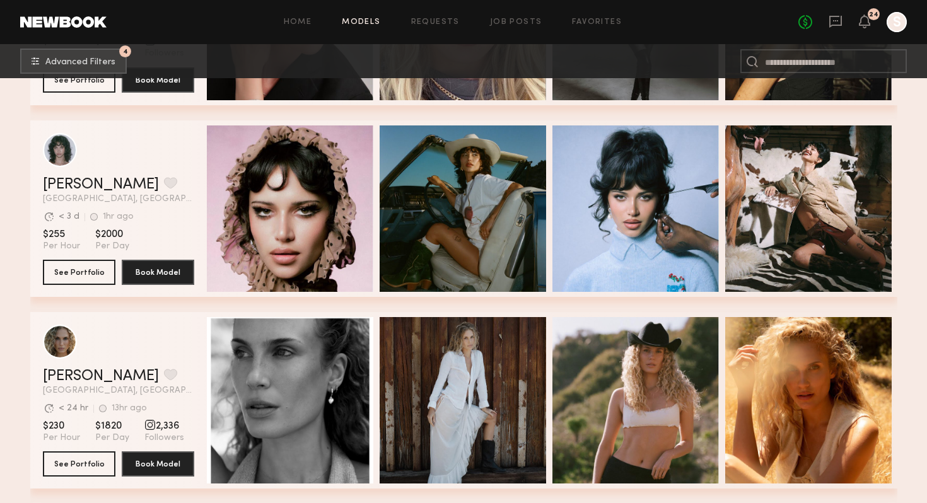
scroll to position [2474, 0]
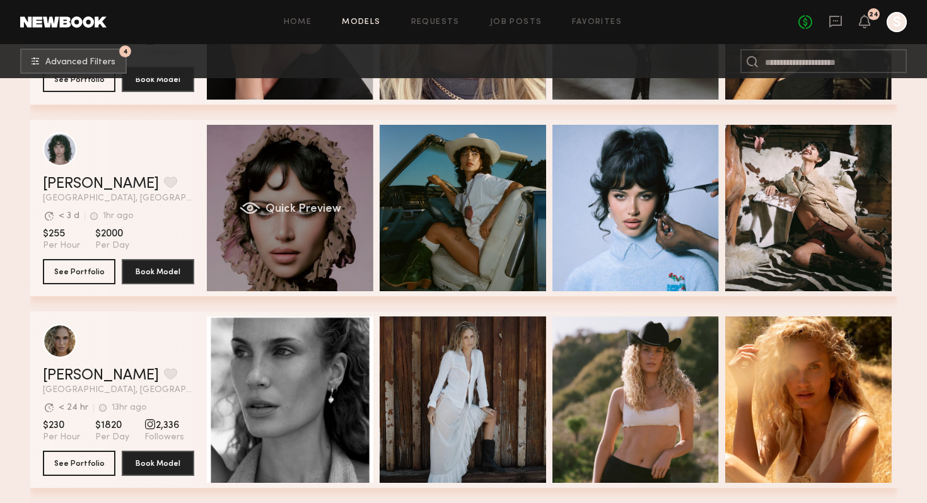
click at [306, 206] on span "Quick Preview" at bounding box center [303, 209] width 76 height 11
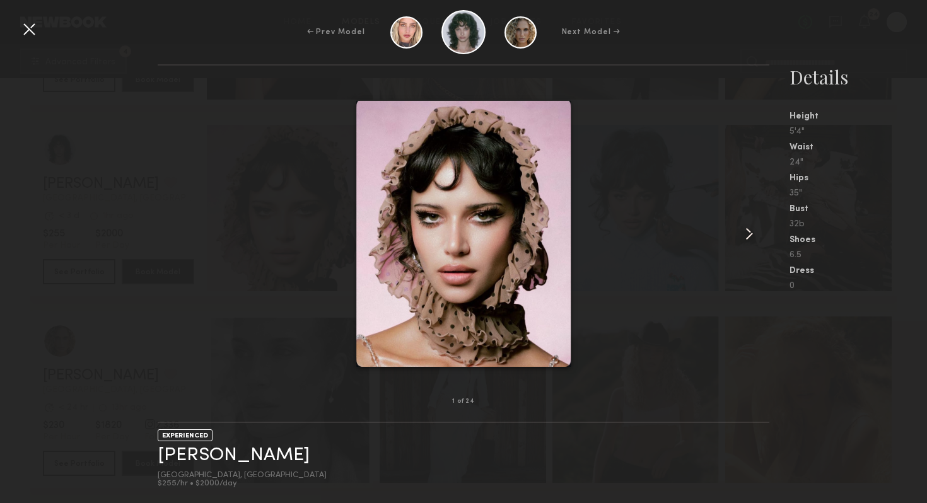
click at [747, 236] on common-icon at bounding box center [749, 234] width 20 height 20
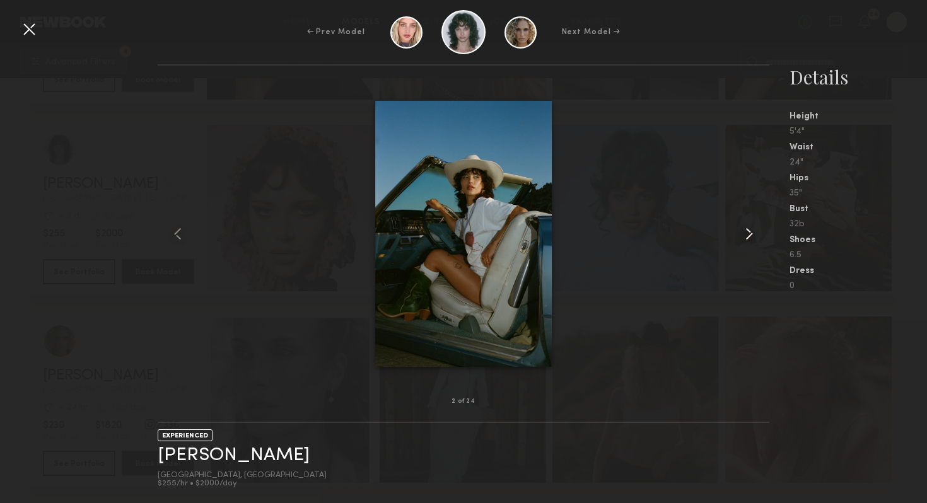
click at [746, 235] on common-icon at bounding box center [749, 234] width 20 height 20
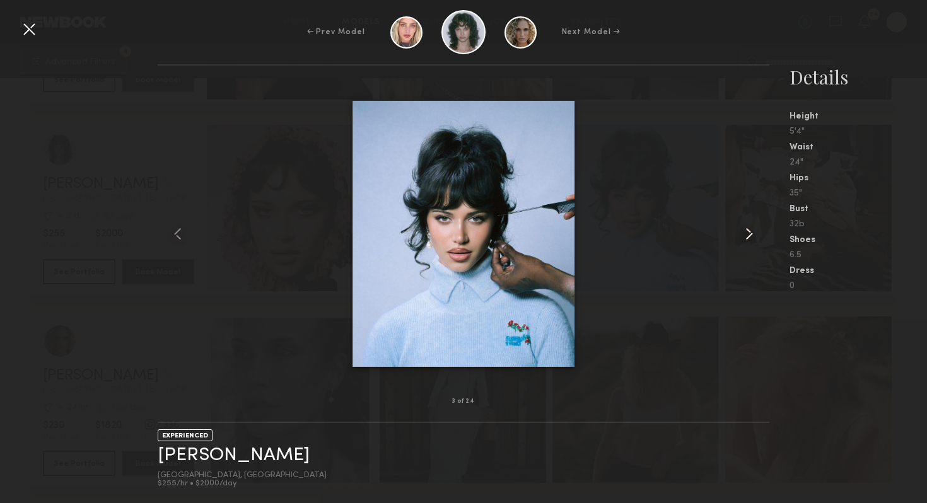
click at [746, 235] on common-icon at bounding box center [749, 234] width 20 height 20
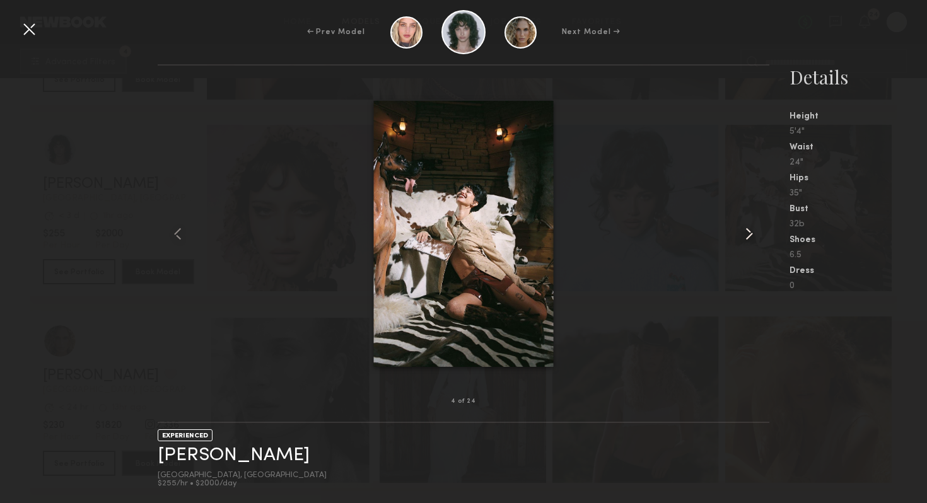
click at [746, 235] on common-icon at bounding box center [749, 234] width 20 height 20
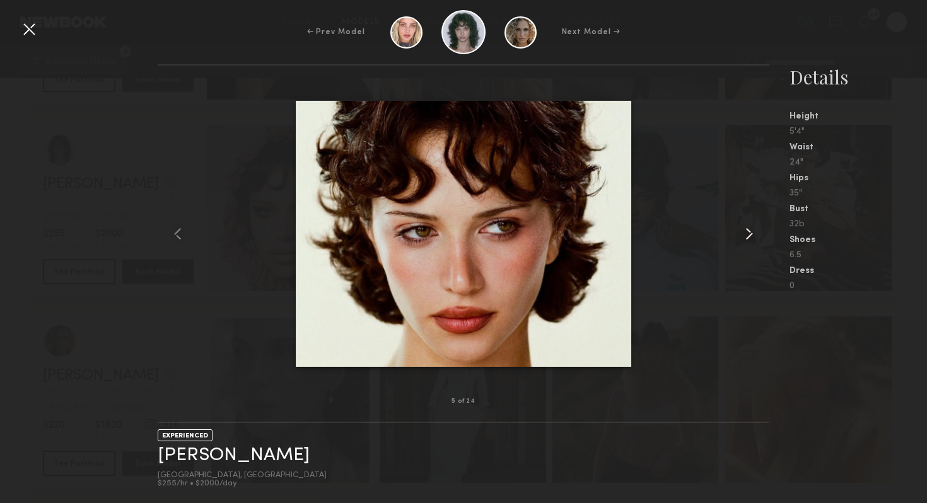
click at [745, 234] on common-icon at bounding box center [749, 234] width 20 height 20
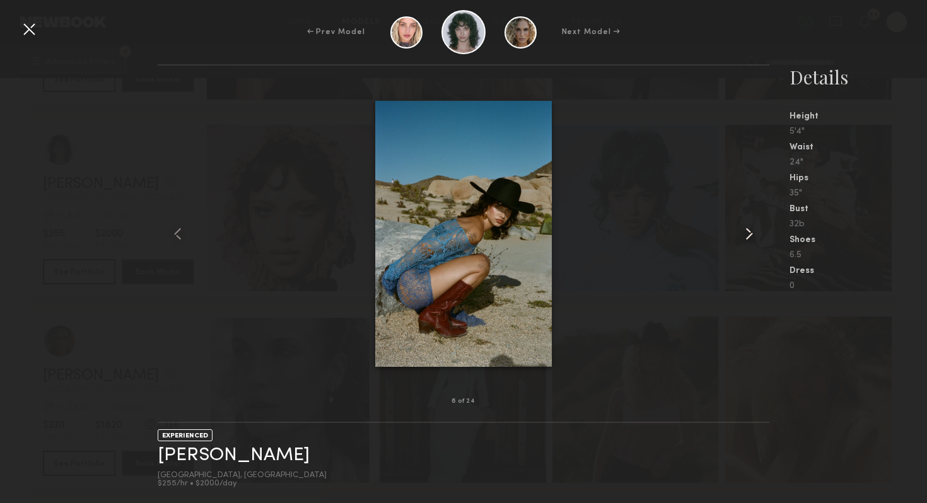
click at [745, 234] on common-icon at bounding box center [749, 234] width 20 height 20
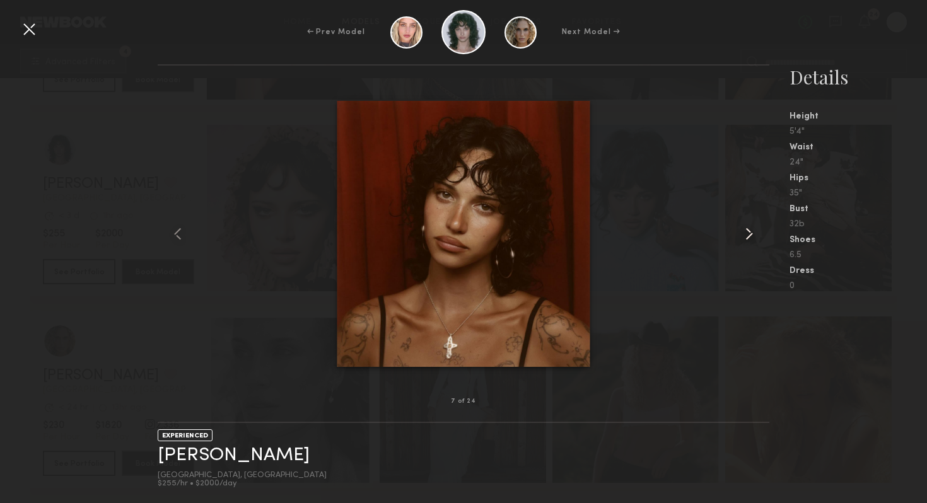
click at [745, 234] on common-icon at bounding box center [749, 234] width 20 height 20
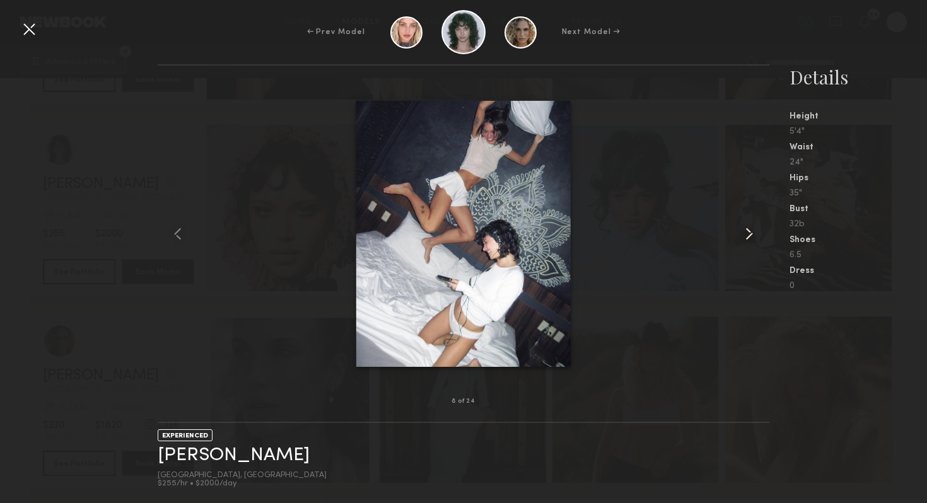
click at [745, 234] on common-icon at bounding box center [749, 234] width 20 height 20
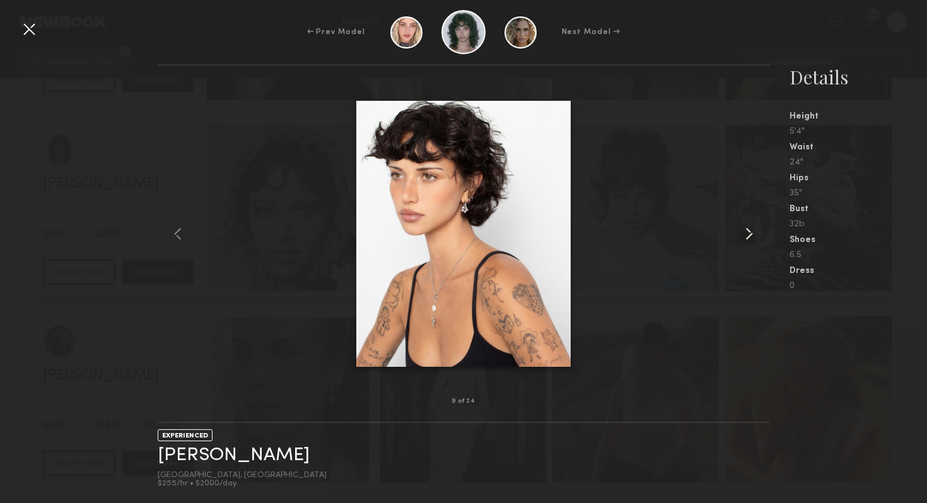
click at [745, 234] on common-icon at bounding box center [749, 234] width 20 height 20
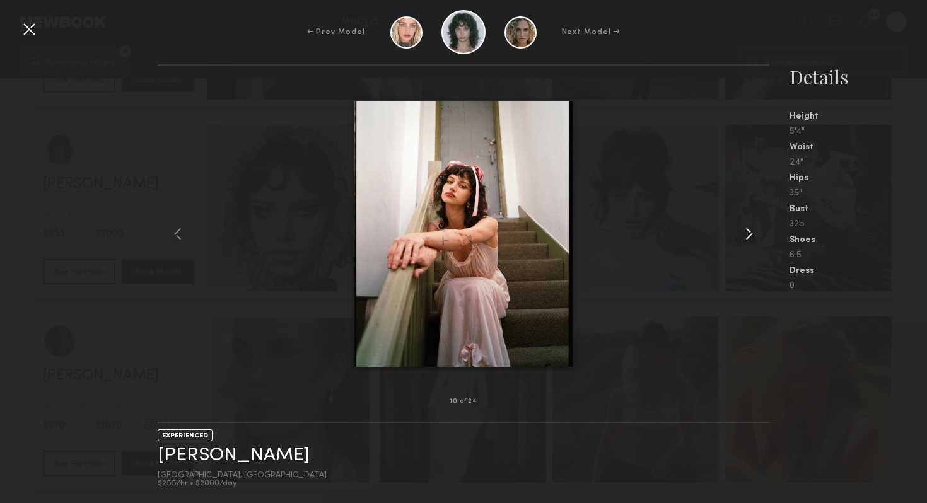
click at [745, 234] on common-icon at bounding box center [749, 234] width 20 height 20
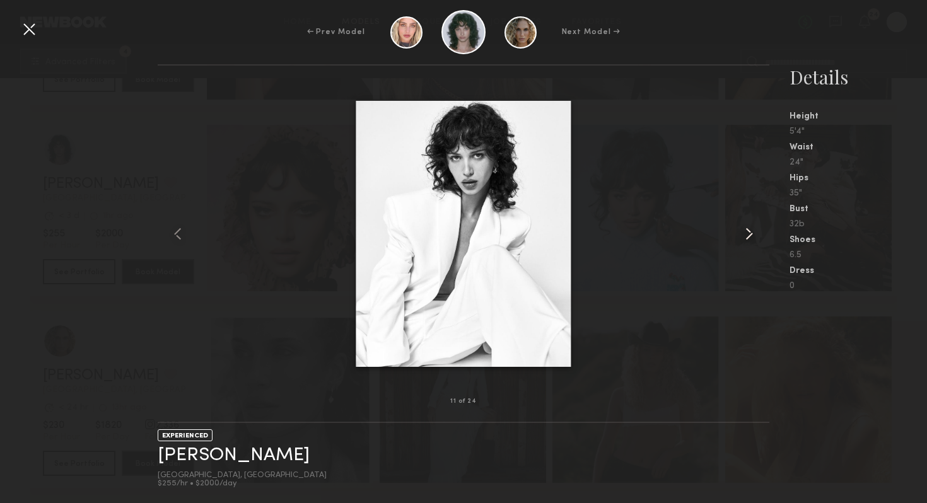
click at [745, 234] on common-icon at bounding box center [749, 234] width 20 height 20
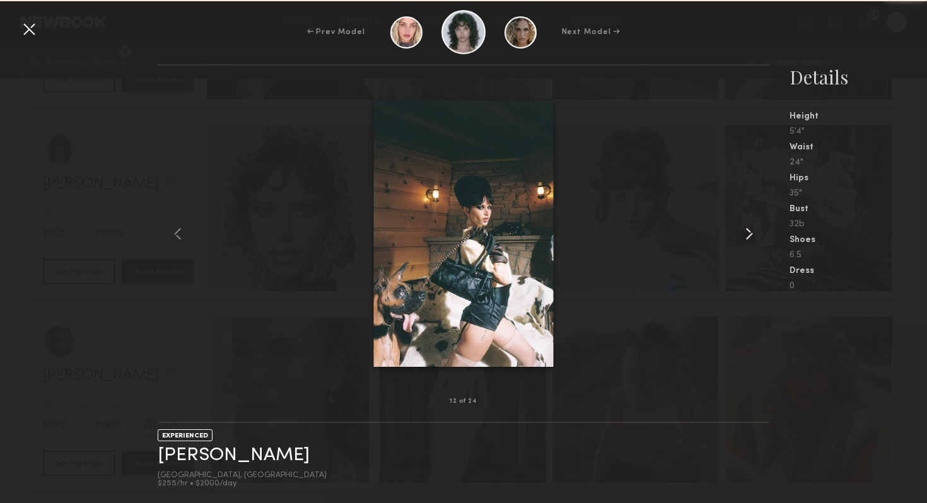
click at [745, 234] on common-icon at bounding box center [749, 234] width 20 height 20
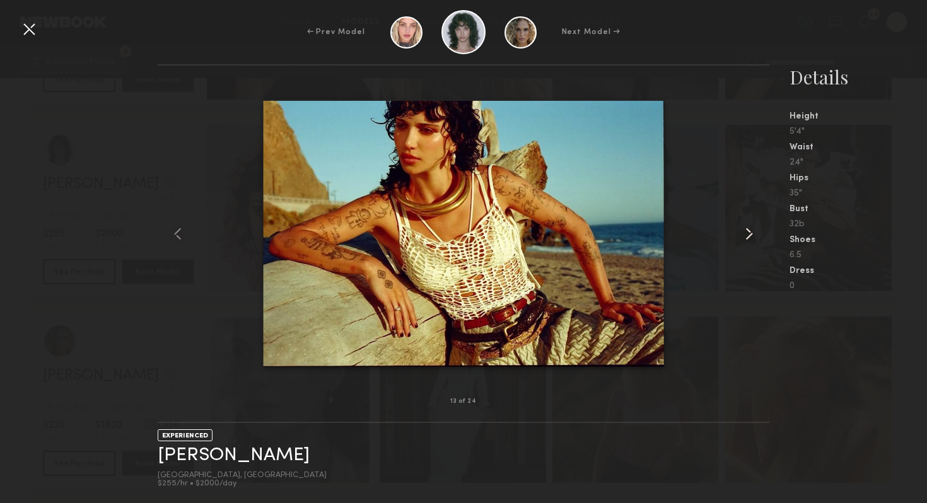
click at [745, 234] on common-icon at bounding box center [749, 234] width 20 height 20
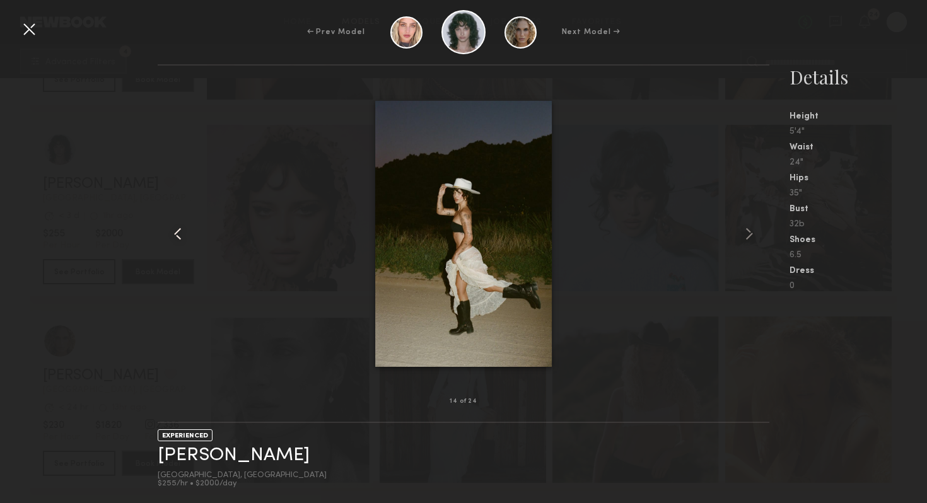
click at [180, 234] on common-icon at bounding box center [178, 234] width 20 height 20
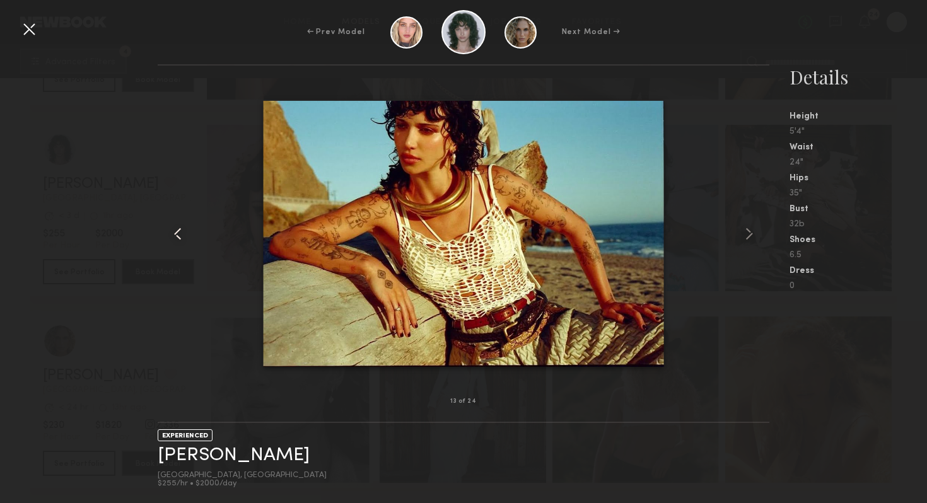
click at [180, 234] on common-icon at bounding box center [178, 234] width 20 height 20
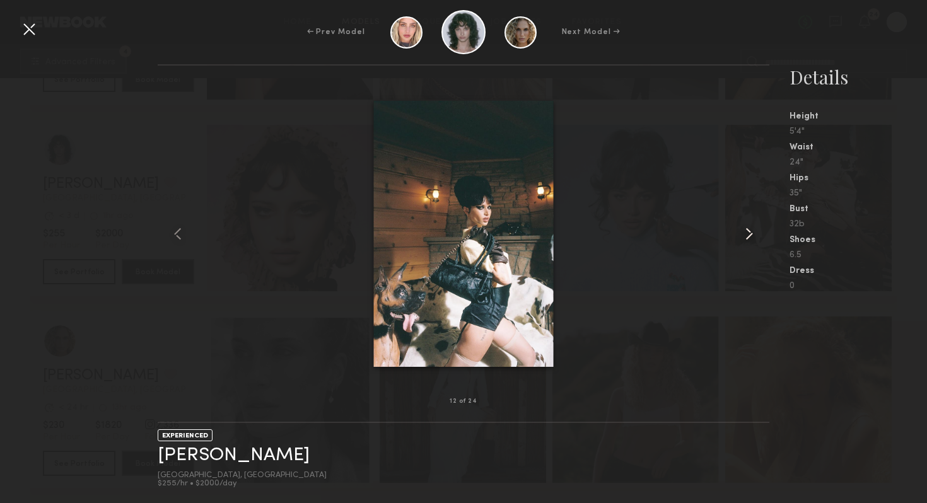
click at [743, 229] on common-icon at bounding box center [749, 234] width 20 height 20
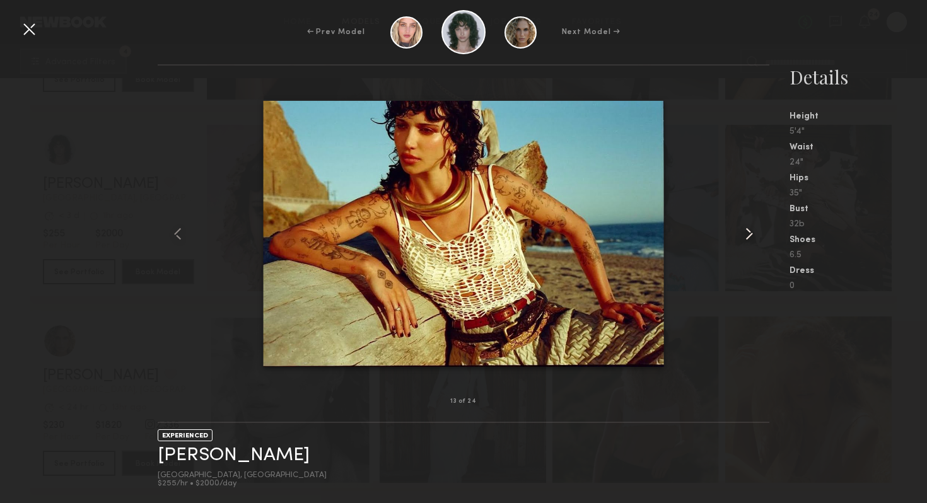
click at [743, 229] on common-icon at bounding box center [749, 234] width 20 height 20
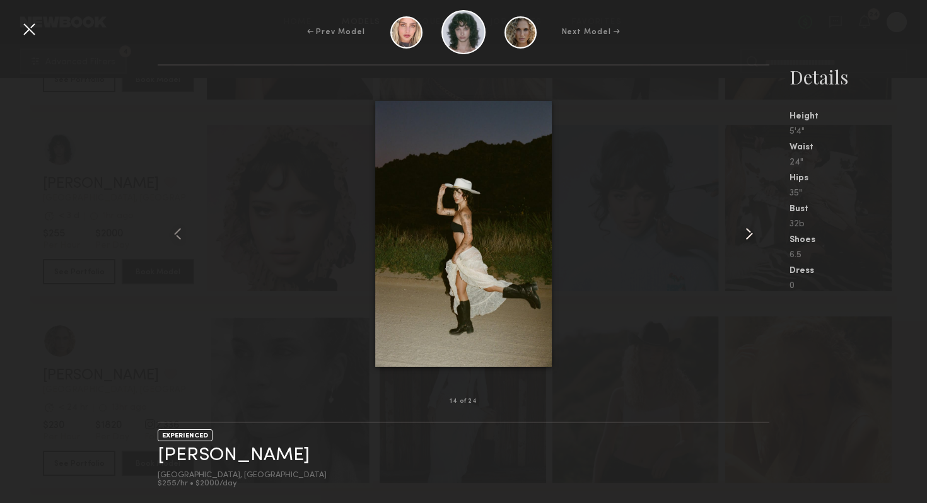
click at [743, 229] on common-icon at bounding box center [749, 234] width 20 height 20
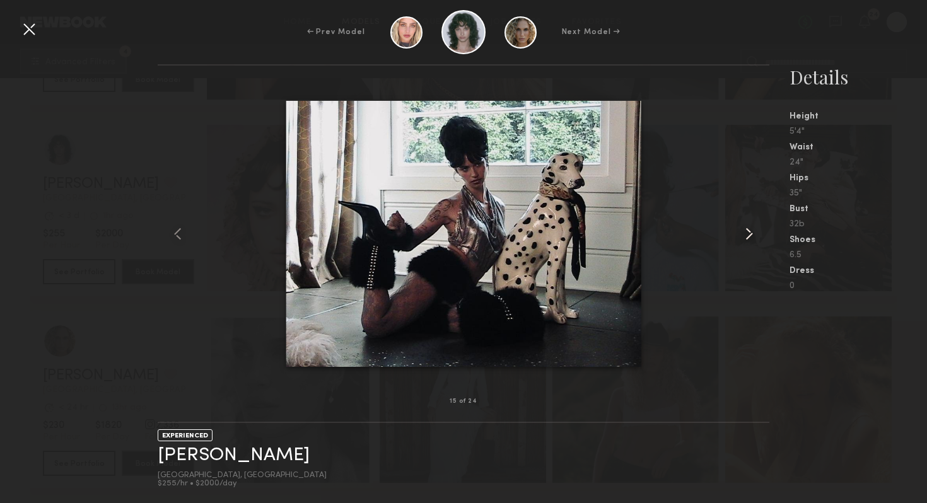
click at [743, 229] on common-icon at bounding box center [749, 234] width 20 height 20
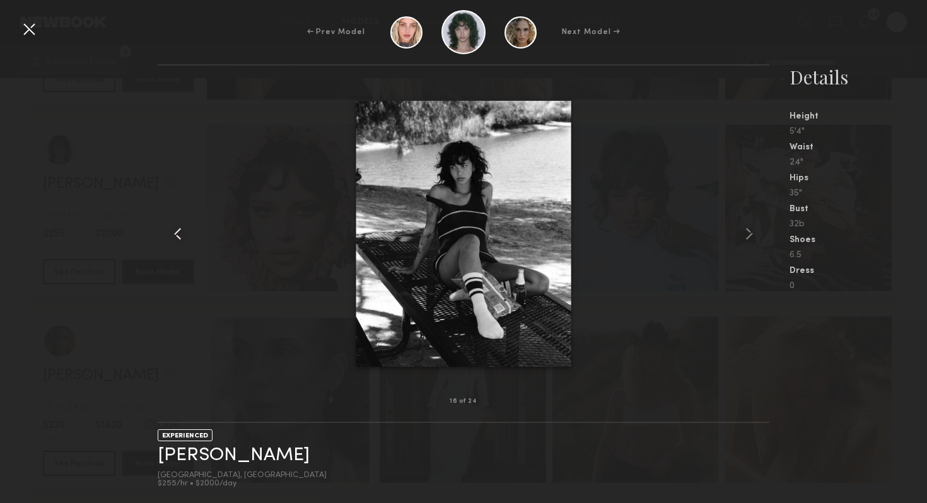
click at [175, 238] on common-icon at bounding box center [178, 234] width 20 height 20
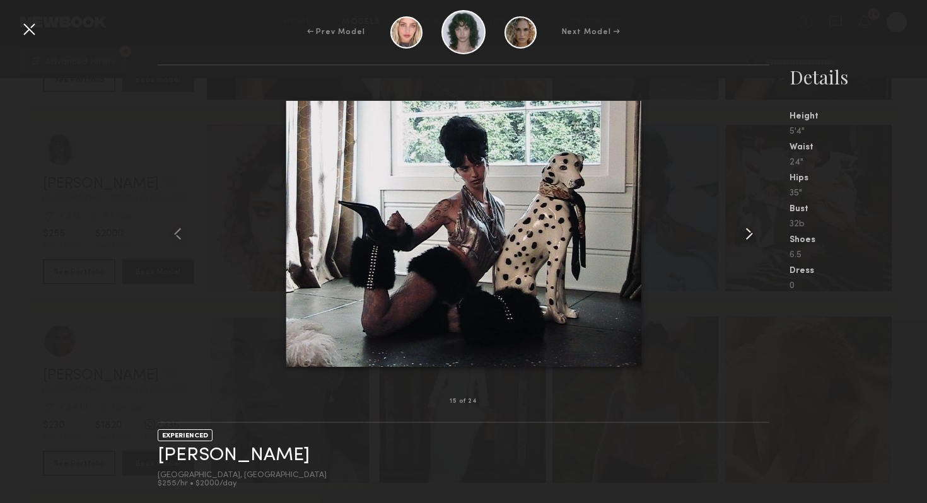
click at [746, 235] on common-icon at bounding box center [749, 234] width 20 height 20
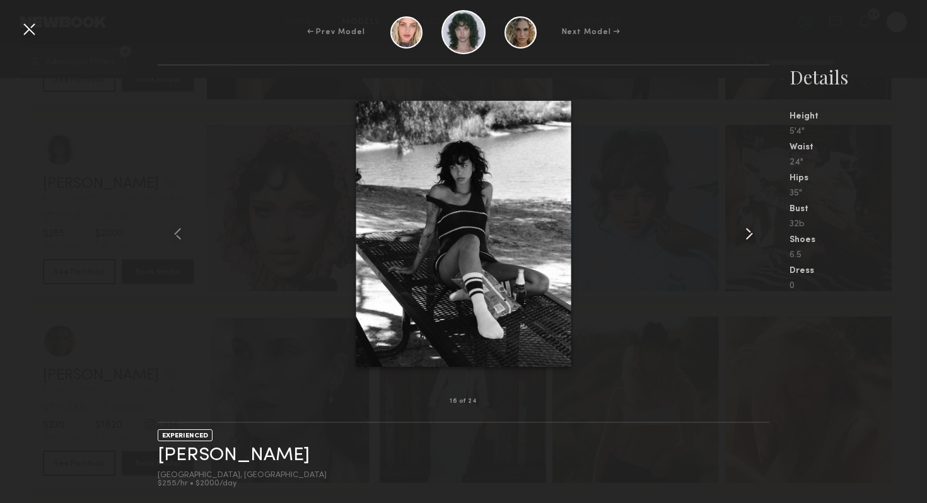
click at [746, 235] on common-icon at bounding box center [749, 234] width 20 height 20
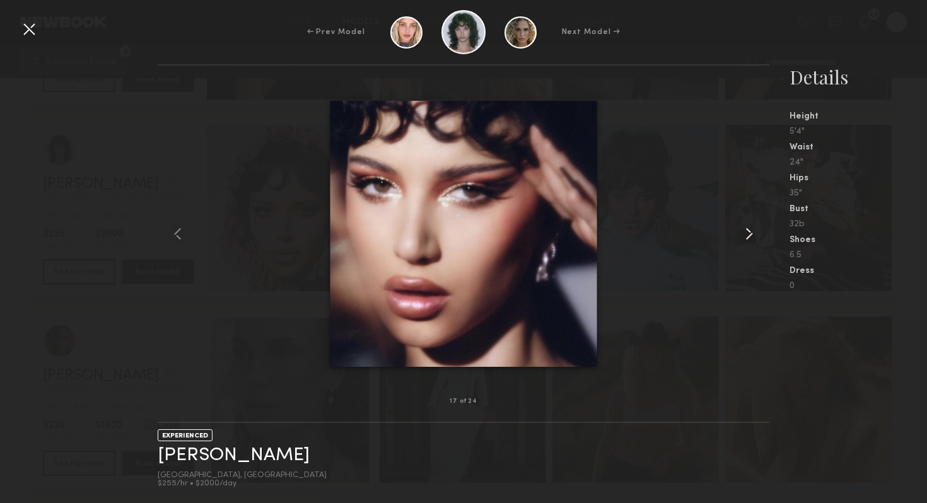
click at [746, 235] on common-icon at bounding box center [749, 234] width 20 height 20
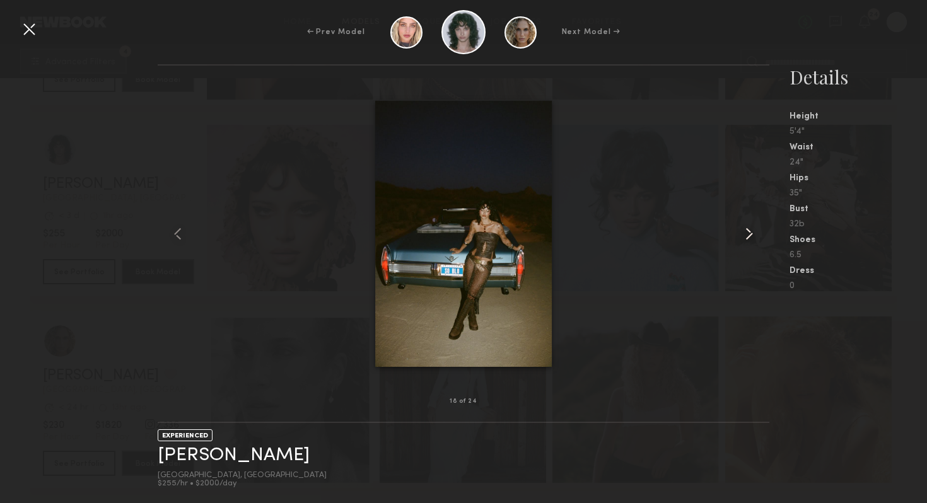
click at [746, 235] on common-icon at bounding box center [749, 234] width 20 height 20
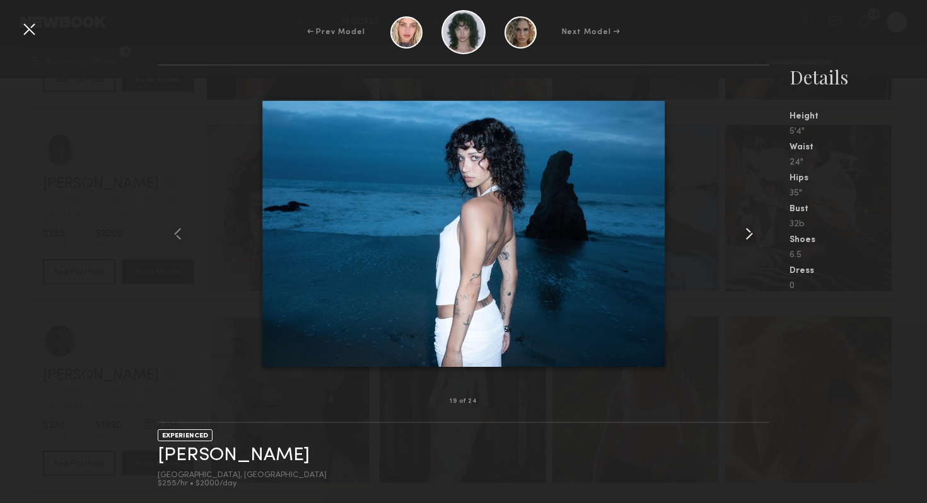
click at [746, 235] on common-icon at bounding box center [749, 234] width 20 height 20
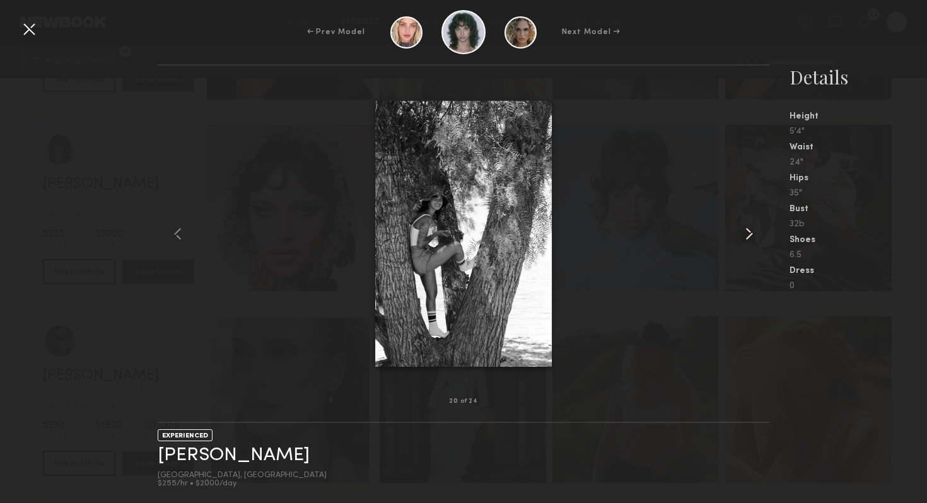
click at [746, 235] on common-icon at bounding box center [749, 234] width 20 height 20
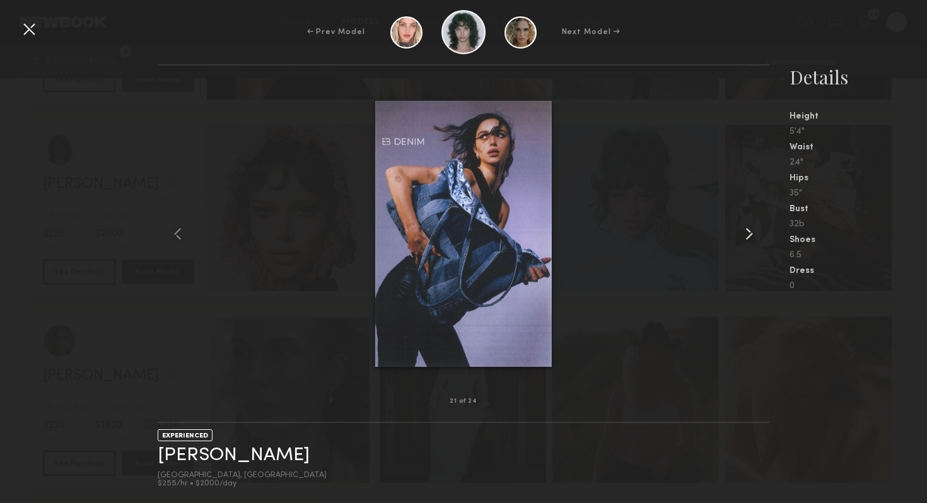
click at [746, 235] on common-icon at bounding box center [749, 234] width 20 height 20
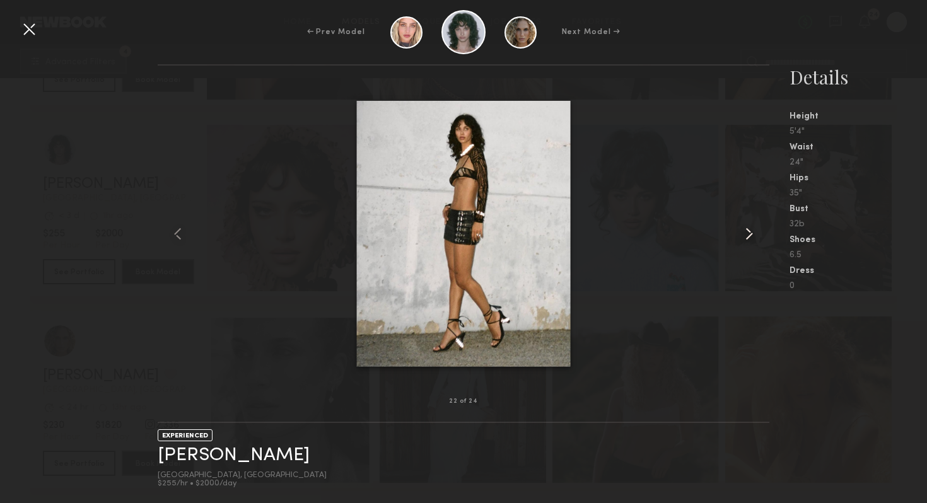
click at [746, 235] on common-icon at bounding box center [749, 234] width 20 height 20
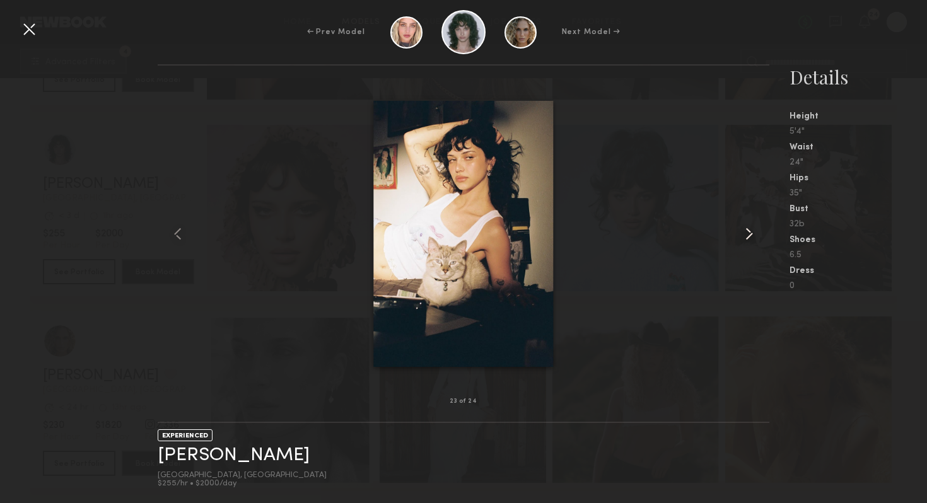
click at [746, 235] on common-icon at bounding box center [749, 234] width 20 height 20
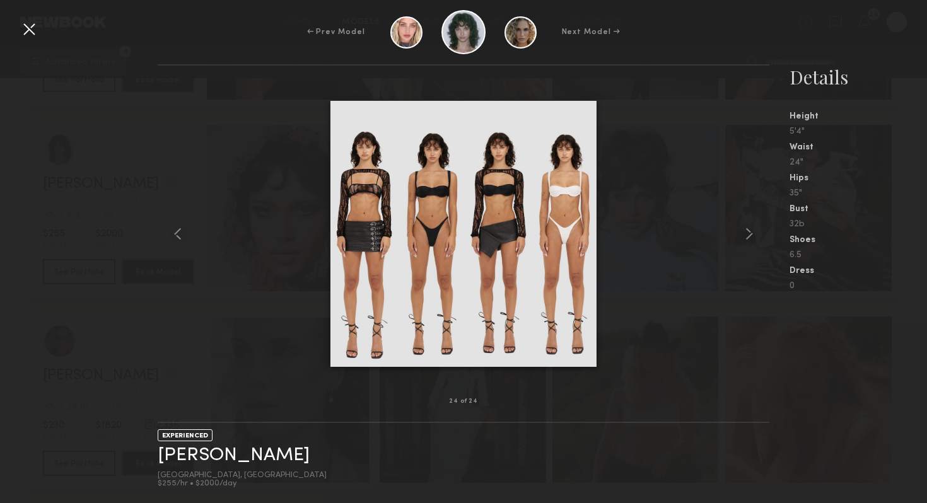
click at [202, 170] on div at bounding box center [464, 234] width 612 height 296
click at [144, 174] on div "24 of 24 EXPERIENCED [PERSON_NAME] [GEOGRAPHIC_DATA], [GEOGRAPHIC_DATA] $255/hr…" at bounding box center [463, 283] width 927 height 439
click at [33, 26] on div at bounding box center [29, 29] width 20 height 20
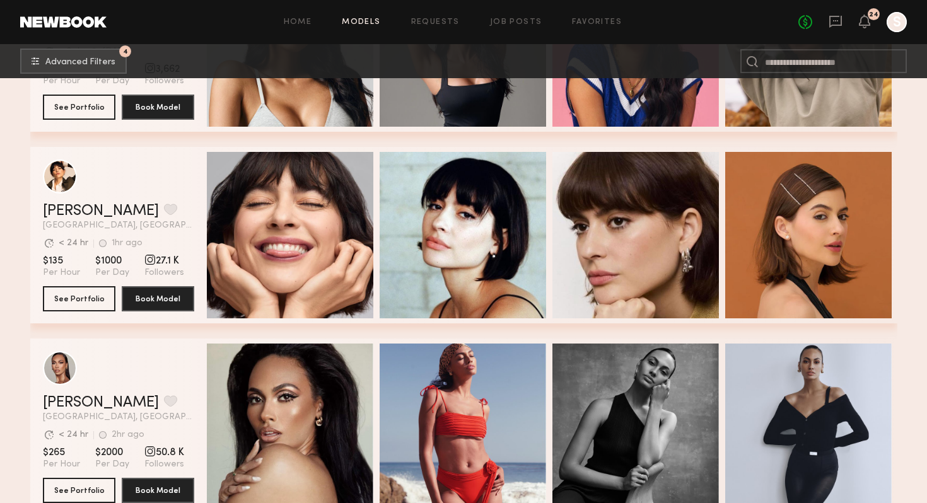
scroll to position [3407, 0]
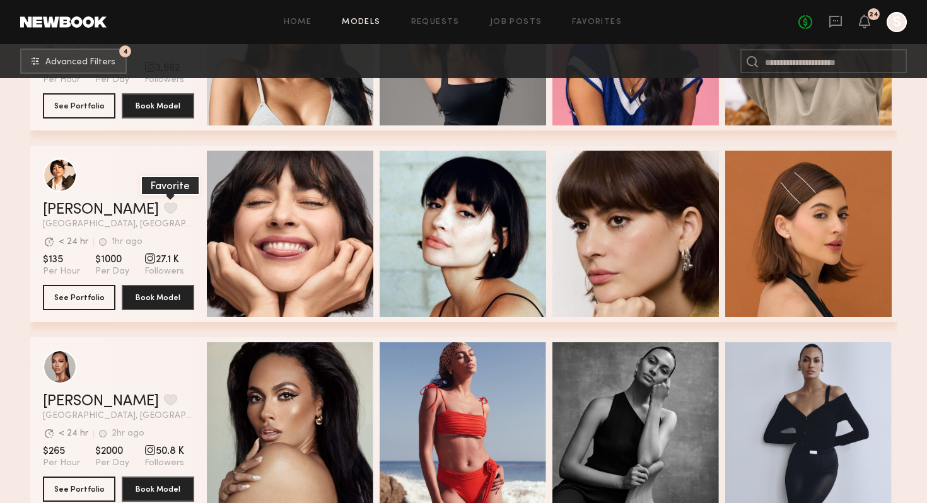
click at [164, 210] on button "grid" at bounding box center [170, 207] width 13 height 11
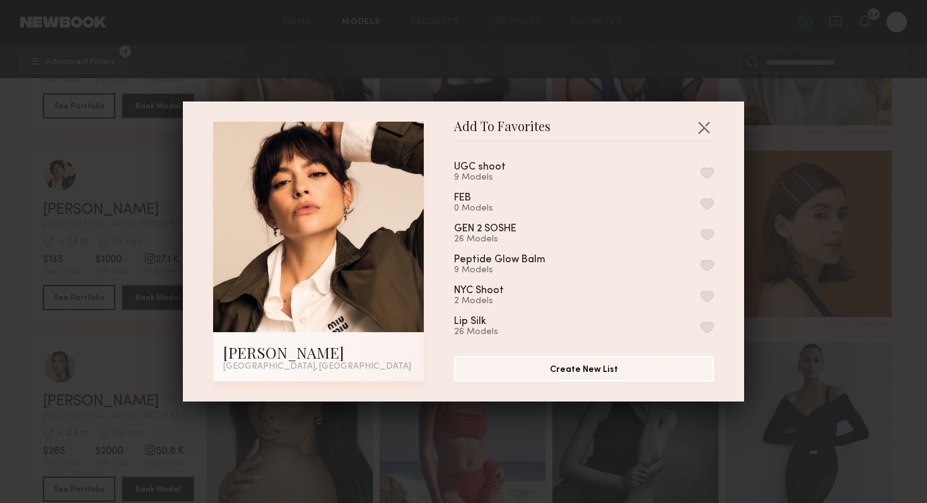
click at [704, 168] on button "button" at bounding box center [706, 172] width 13 height 11
click at [371, 449] on div "Add To Favorites [PERSON_NAME] [GEOGRAPHIC_DATA], [GEOGRAPHIC_DATA] Add To Favo…" at bounding box center [463, 251] width 927 height 503
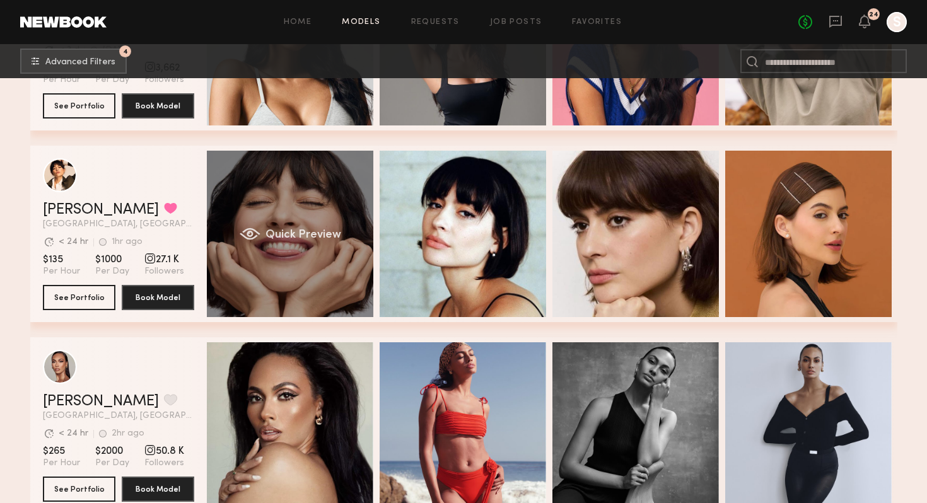
click at [354, 202] on div "Quick Preview" at bounding box center [290, 234] width 166 height 166
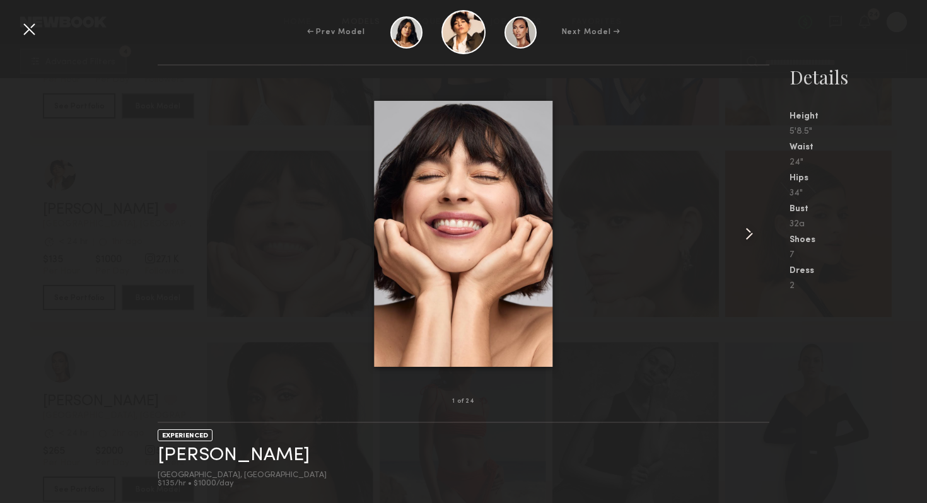
click at [735, 227] on div at bounding box center [464, 234] width 612 height 296
click at [742, 228] on common-icon at bounding box center [749, 234] width 20 height 20
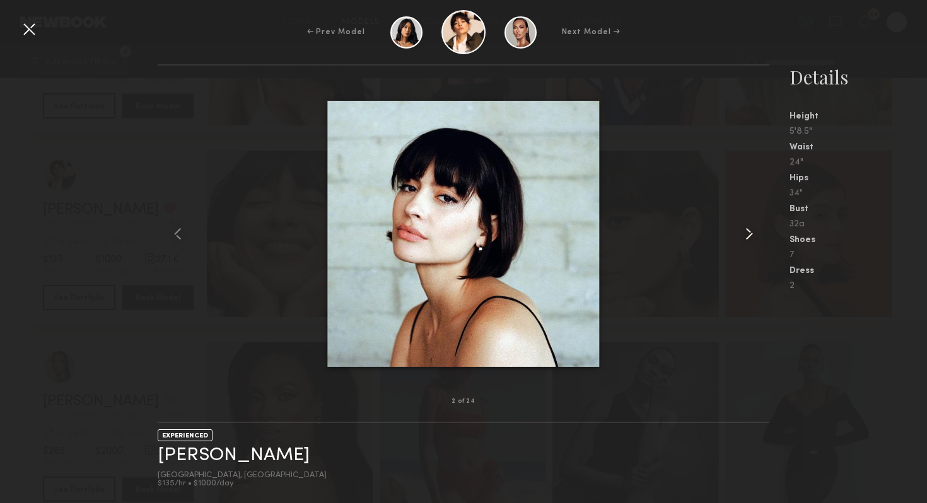
click at [742, 228] on common-icon at bounding box center [749, 234] width 20 height 20
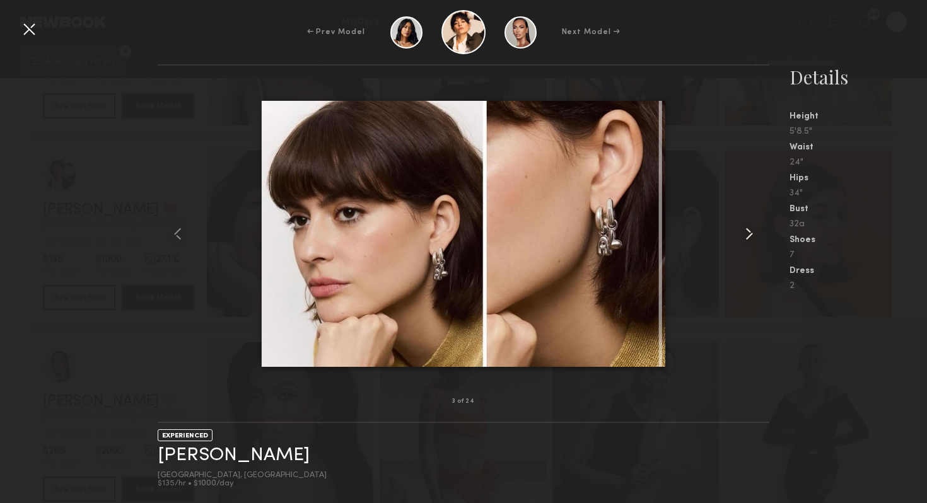
click at [742, 228] on common-icon at bounding box center [749, 234] width 20 height 20
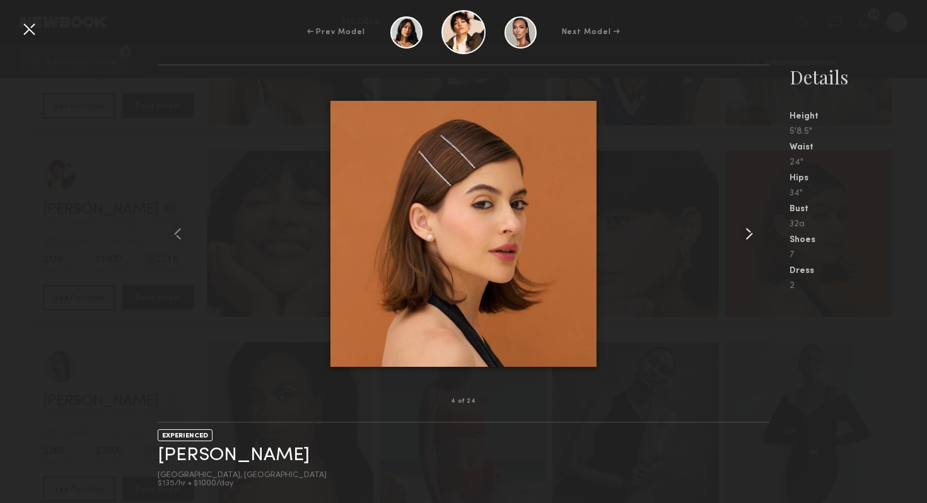
click at [742, 228] on common-icon at bounding box center [749, 234] width 20 height 20
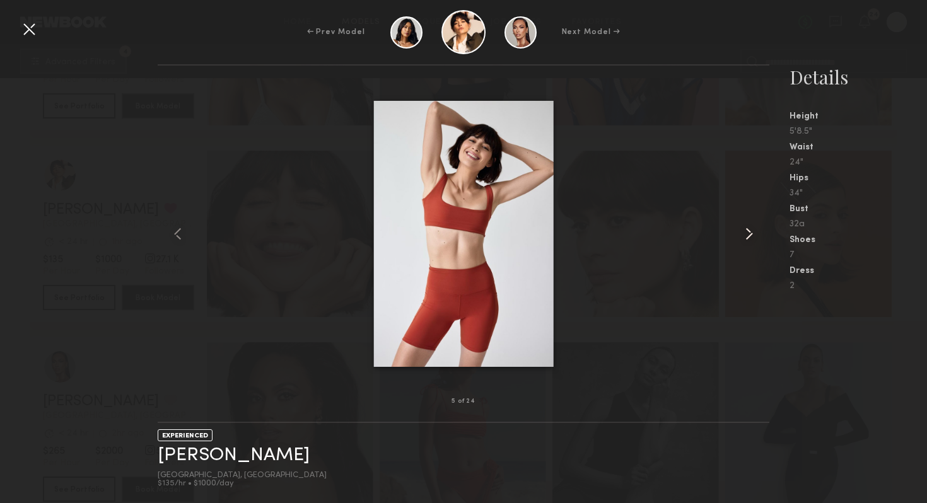
click at [742, 228] on common-icon at bounding box center [749, 234] width 20 height 20
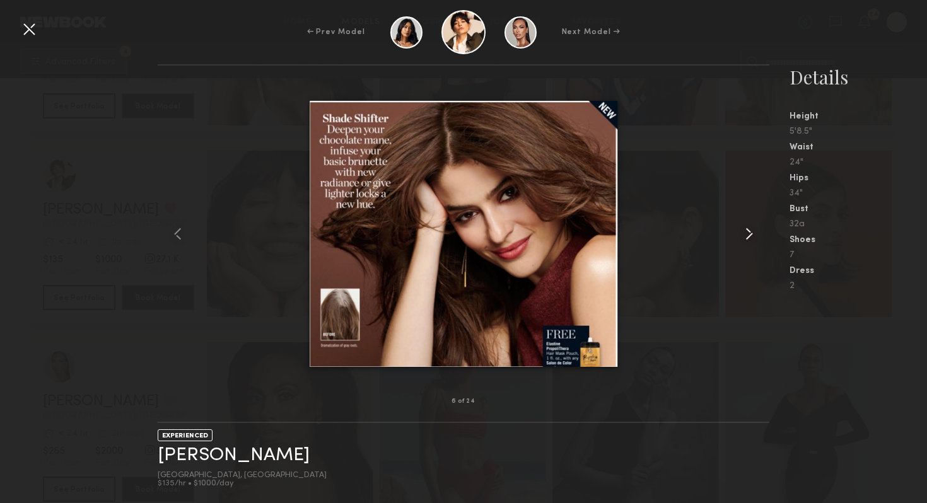
click at [742, 229] on common-icon at bounding box center [749, 234] width 20 height 20
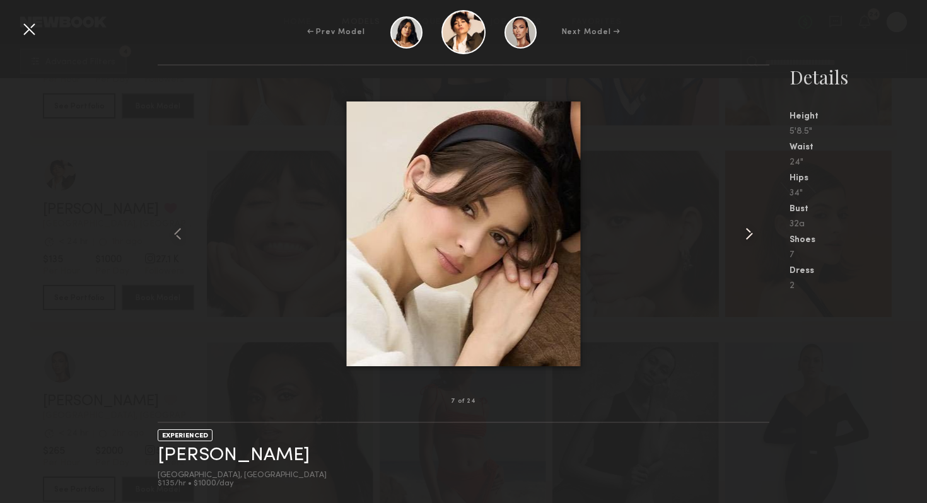
click at [742, 229] on common-icon at bounding box center [749, 234] width 20 height 20
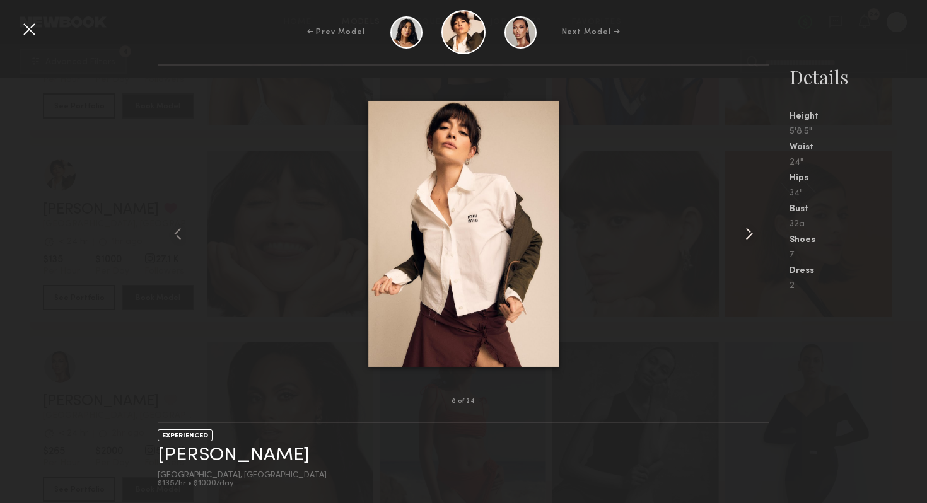
click at [742, 229] on common-icon at bounding box center [749, 234] width 20 height 20
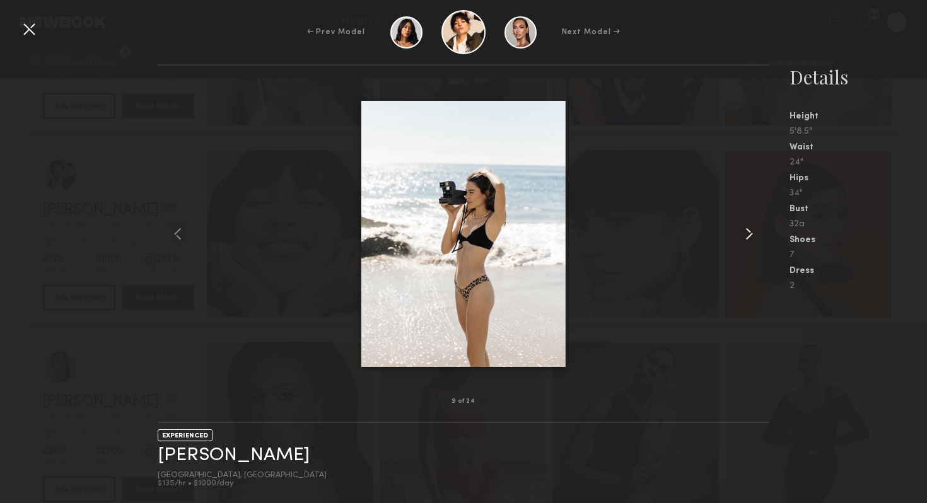
click at [742, 229] on common-icon at bounding box center [749, 234] width 20 height 20
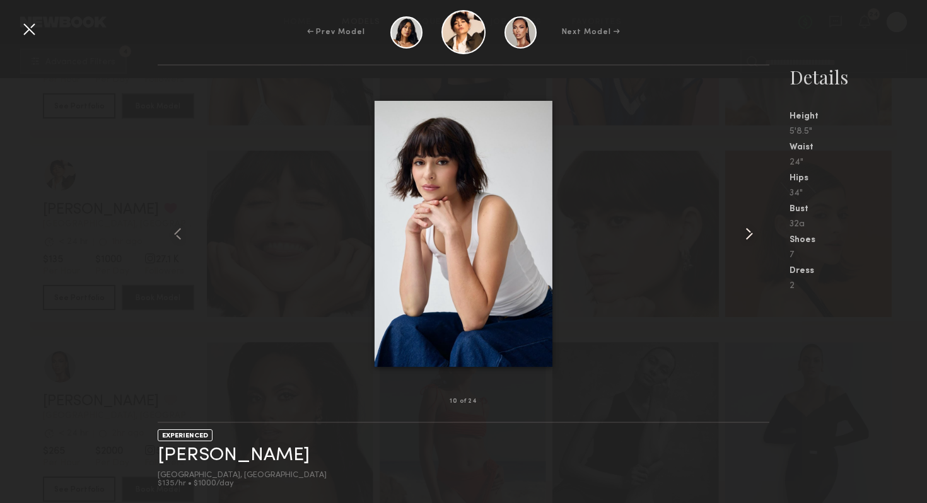
scroll to position [3897, 0]
click at [742, 229] on common-icon at bounding box center [749, 234] width 20 height 20
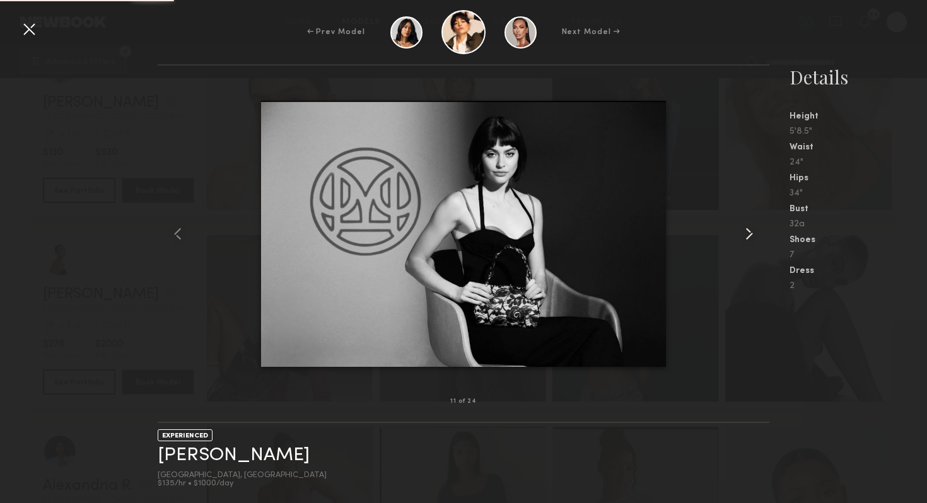
click at [742, 229] on common-icon at bounding box center [749, 234] width 20 height 20
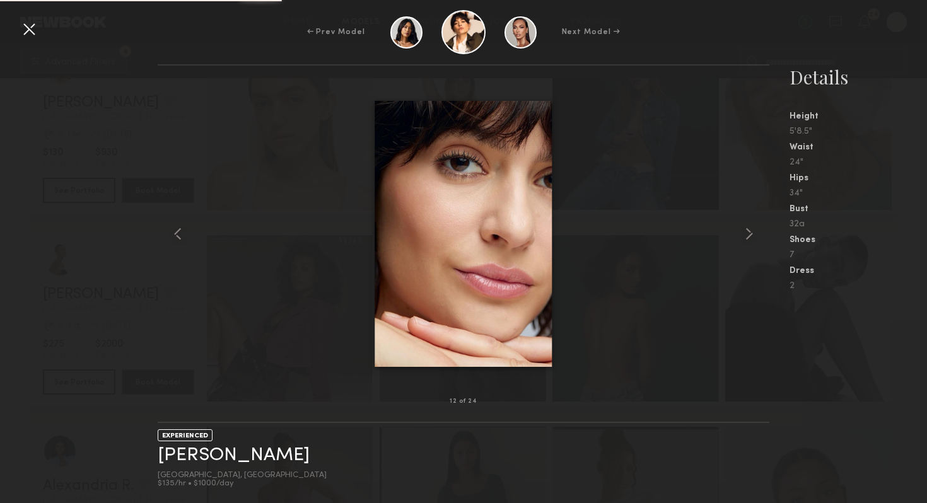
click at [253, 145] on div at bounding box center [464, 234] width 612 height 296
click at [29, 28] on div at bounding box center [29, 29] width 20 height 20
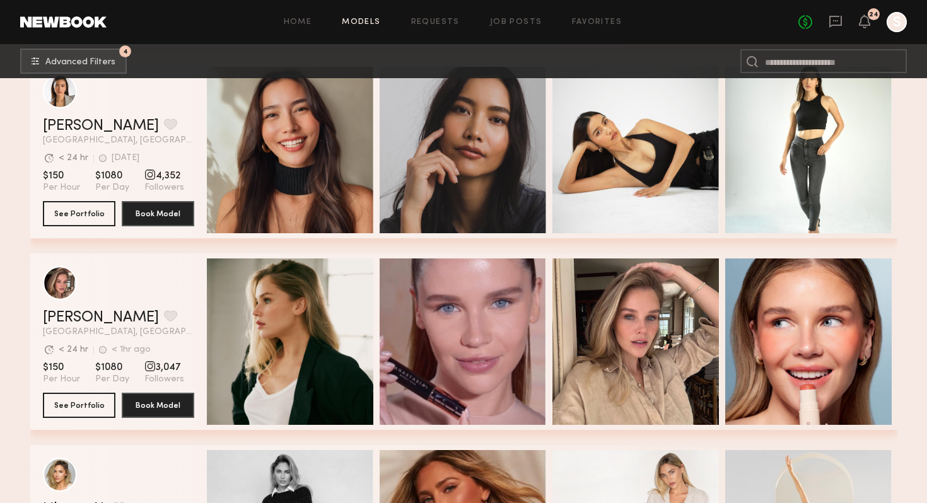
scroll to position [4412, 0]
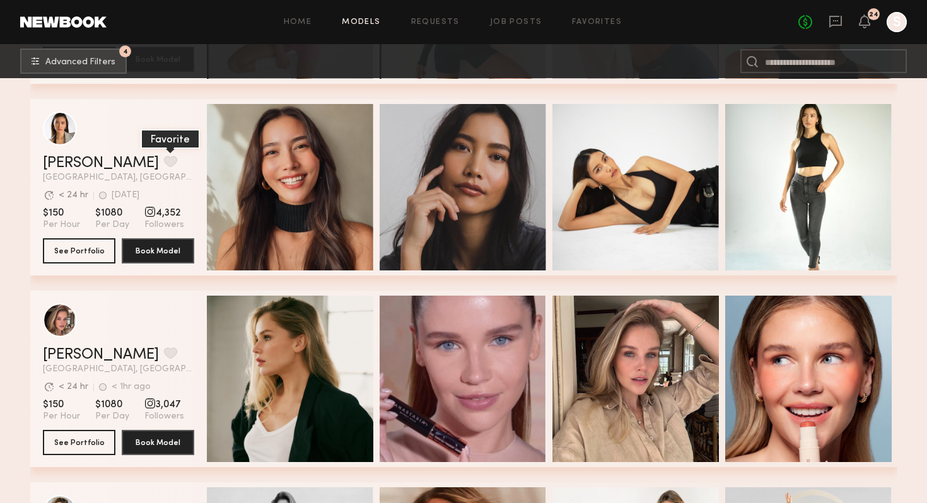
click at [164, 164] on button "grid" at bounding box center [170, 161] width 13 height 11
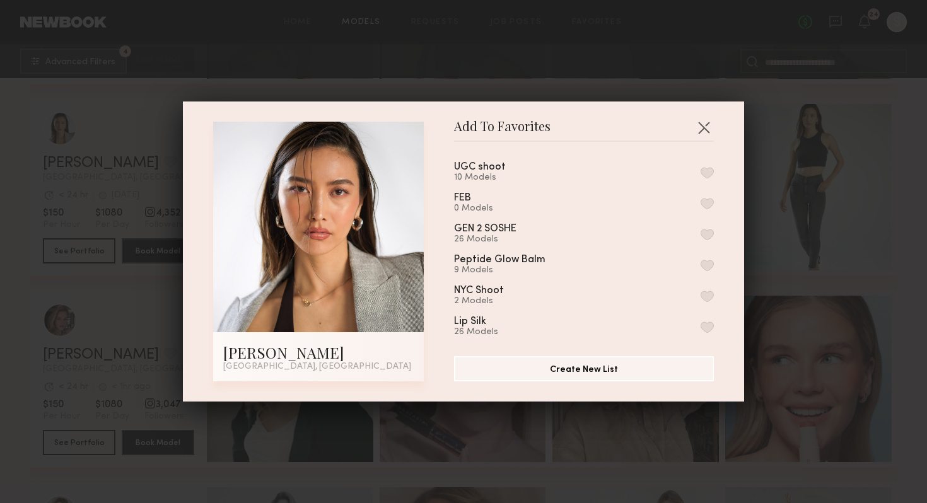
click at [704, 171] on button "button" at bounding box center [706, 172] width 13 height 11
click at [785, 179] on div "Add To Favorites [PERSON_NAME] [GEOGRAPHIC_DATA], [GEOGRAPHIC_DATA] Add To Favo…" at bounding box center [463, 251] width 927 height 503
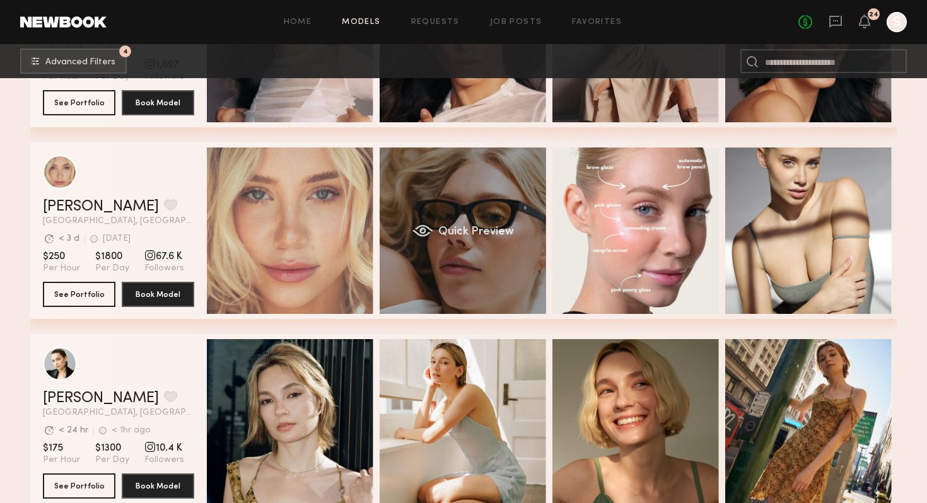
scroll to position [0, 4]
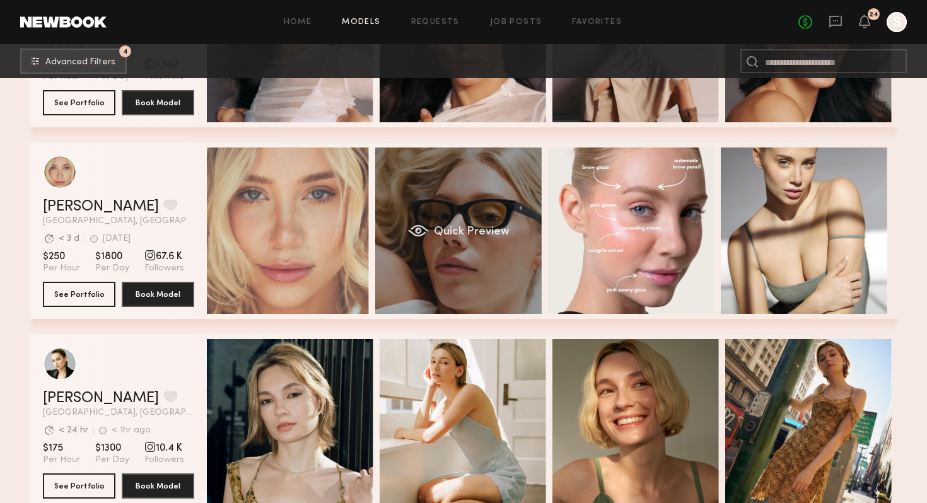
click at [417, 221] on div "Quick Preview" at bounding box center [458, 231] width 166 height 166
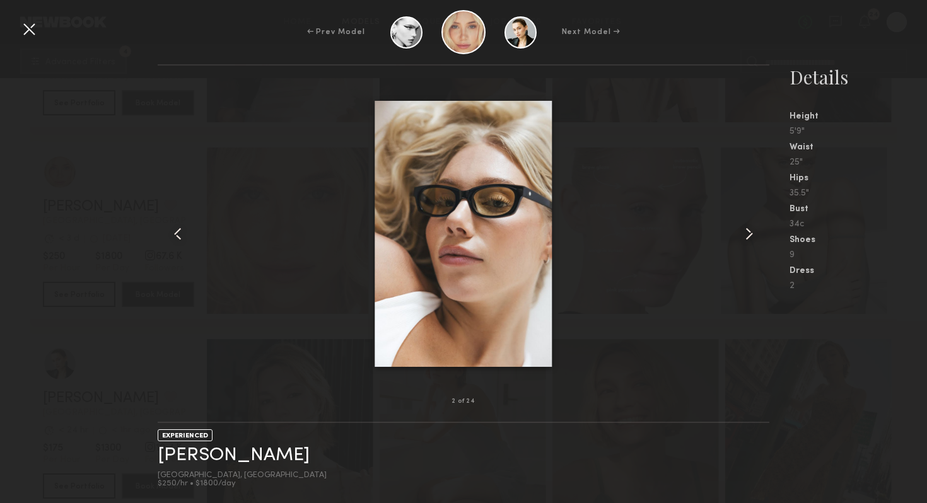
click at [745, 229] on common-icon at bounding box center [749, 234] width 20 height 20
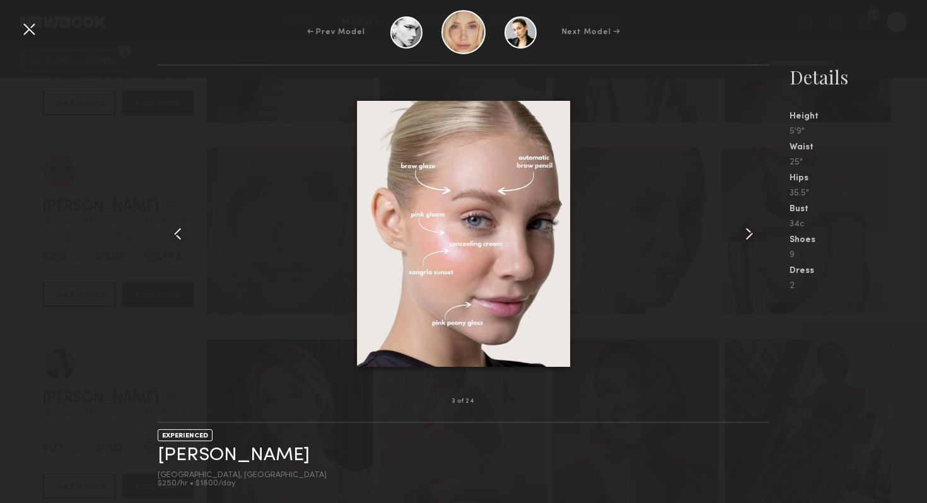
click at [745, 229] on common-icon at bounding box center [749, 234] width 20 height 20
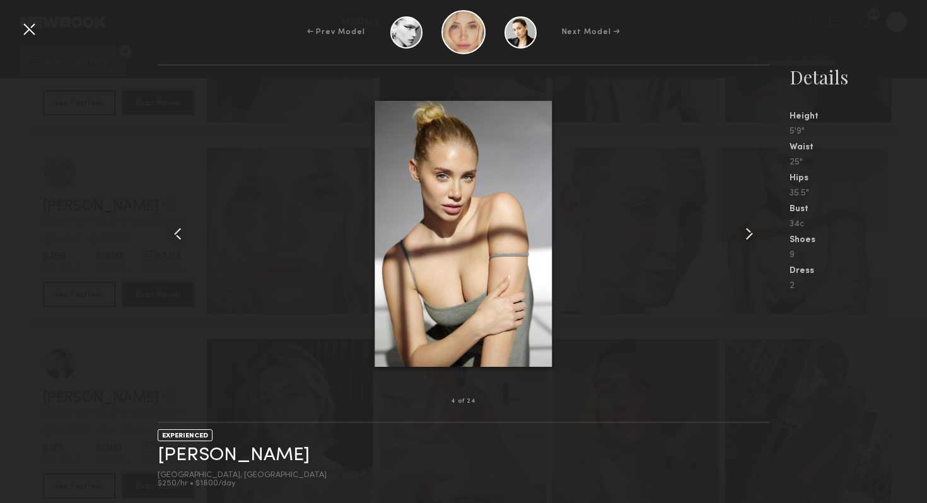
click at [745, 229] on common-icon at bounding box center [749, 234] width 20 height 20
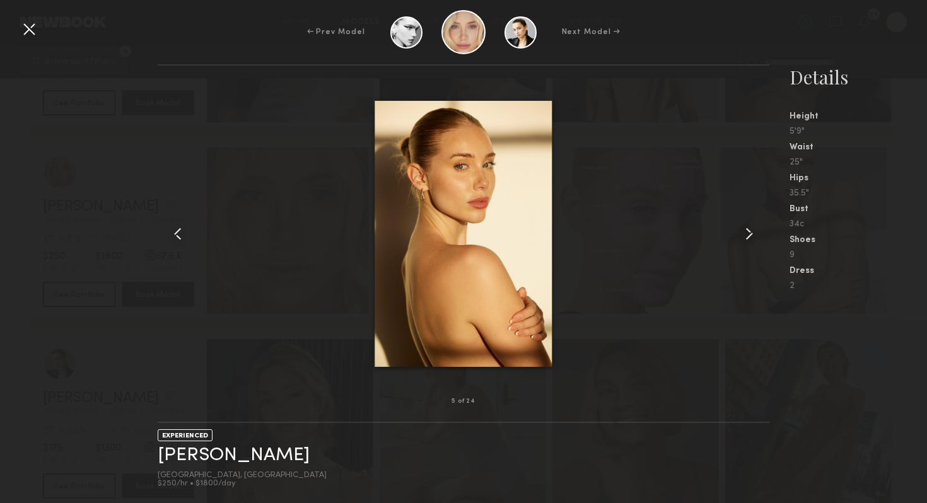
click at [745, 229] on common-icon at bounding box center [749, 234] width 20 height 20
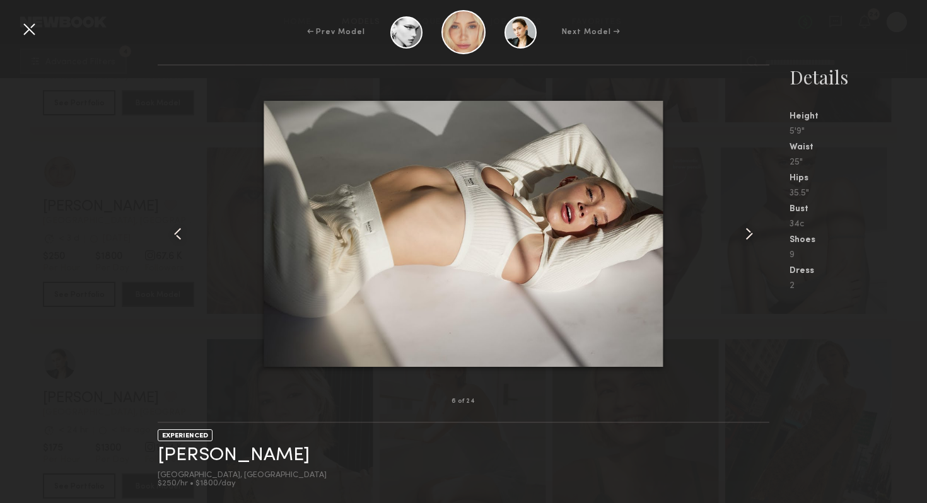
click at [743, 231] on common-icon at bounding box center [749, 234] width 20 height 20
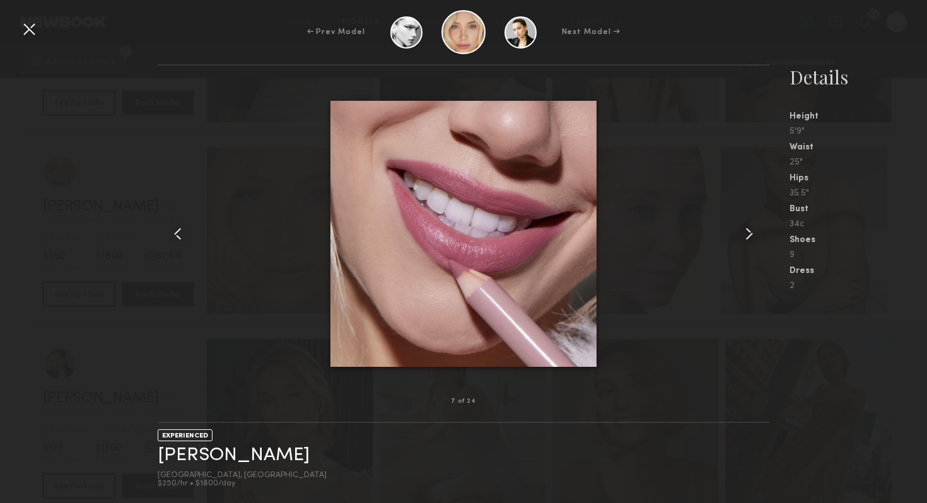
click at [26, 28] on div at bounding box center [29, 29] width 20 height 20
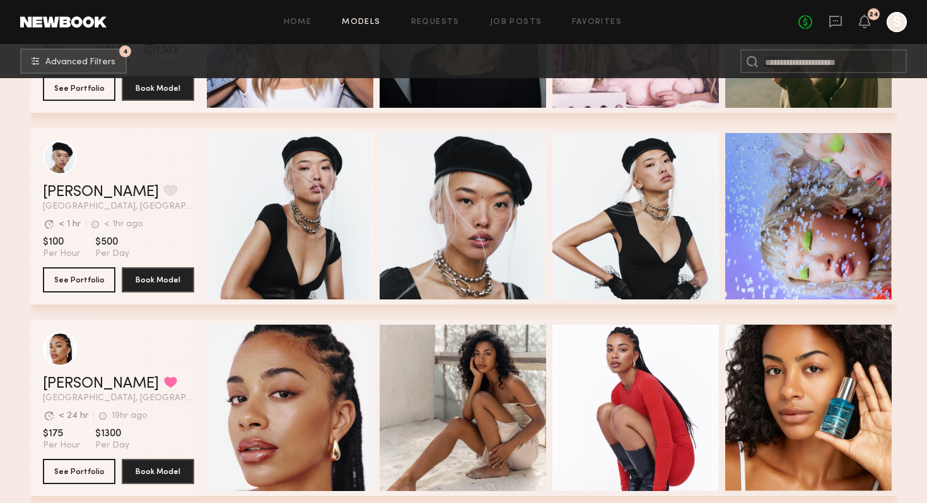
scroll to position [12255, 0]
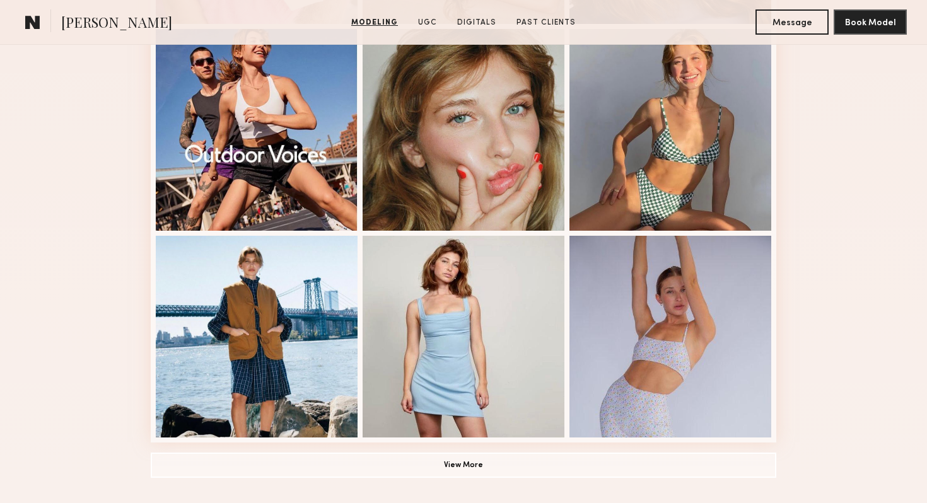
scroll to position [758, 0]
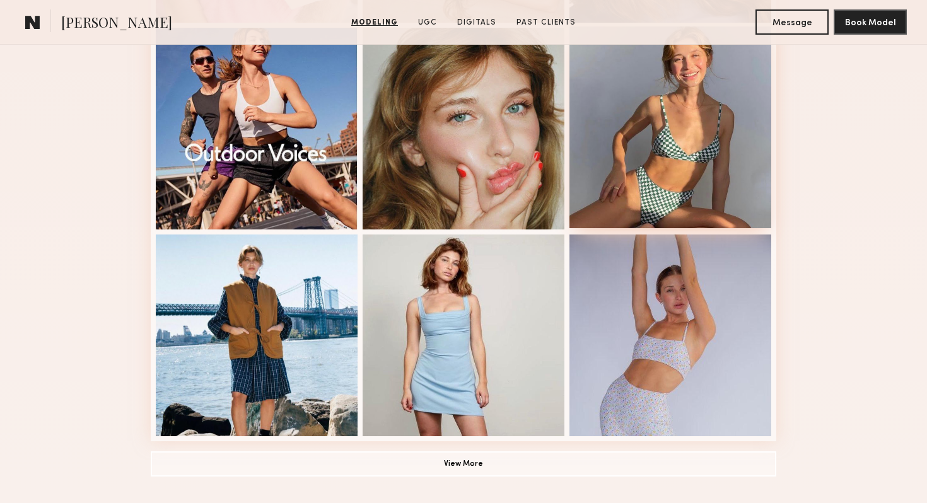
click at [688, 96] on div at bounding box center [670, 127] width 202 height 202
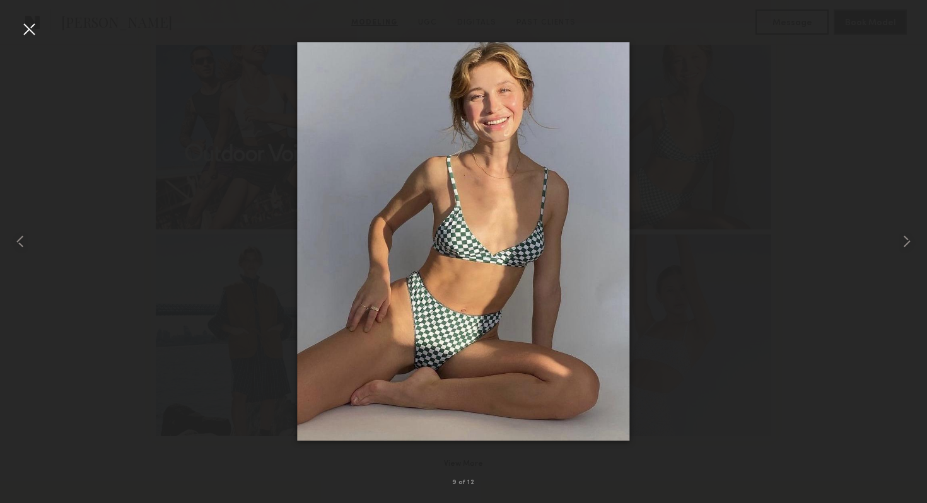
click at [28, 27] on div at bounding box center [29, 29] width 20 height 20
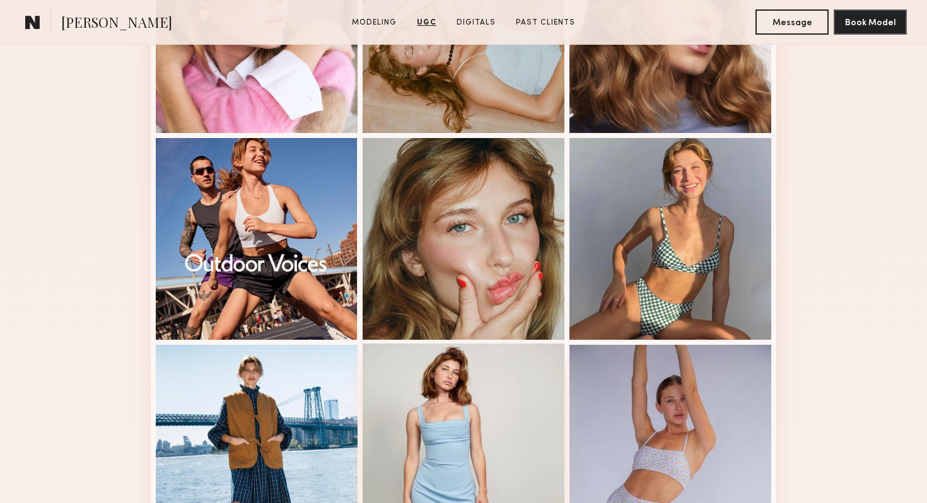
scroll to position [0, 0]
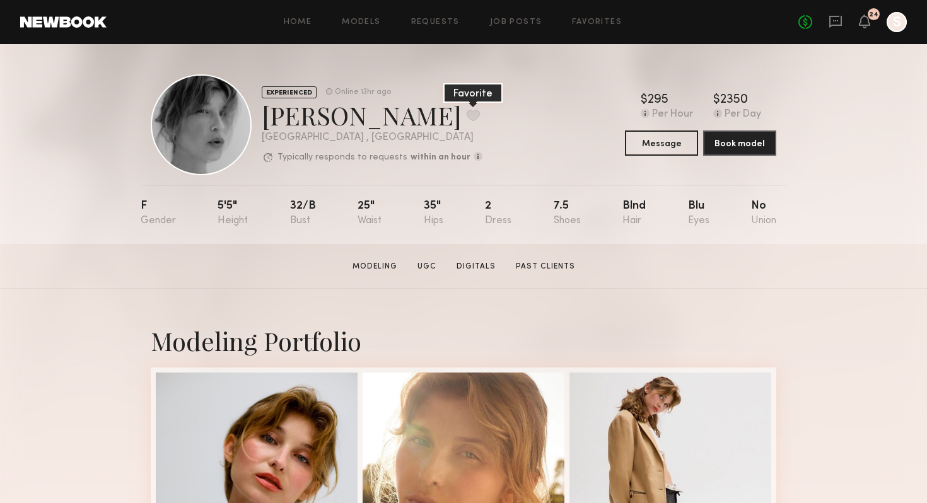
click at [467, 117] on button at bounding box center [473, 115] width 13 height 11
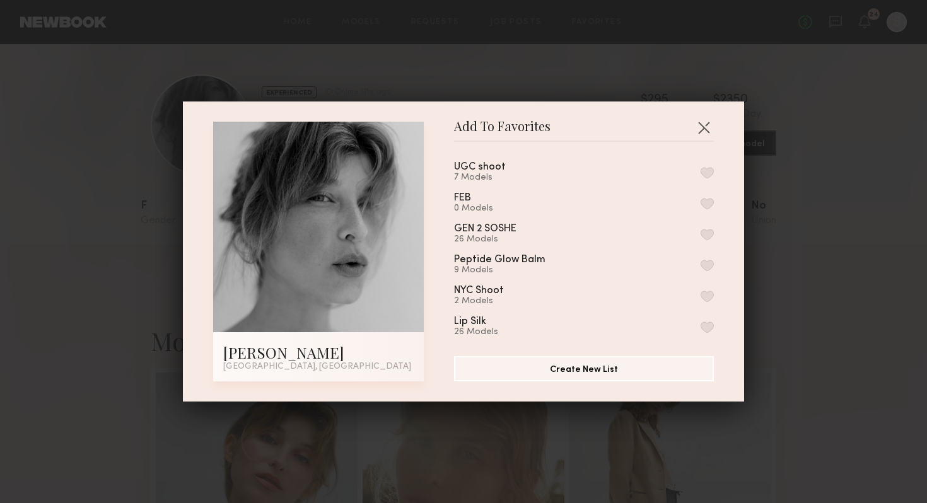
click at [709, 170] on button "button" at bounding box center [706, 172] width 13 height 11
click at [813, 182] on div "Add To Favorites Brittany H. Los Angeles, CA Add To Favorites UGC shoot 8 Model…" at bounding box center [463, 251] width 927 height 503
